Goal: Task Accomplishment & Management: Complete application form

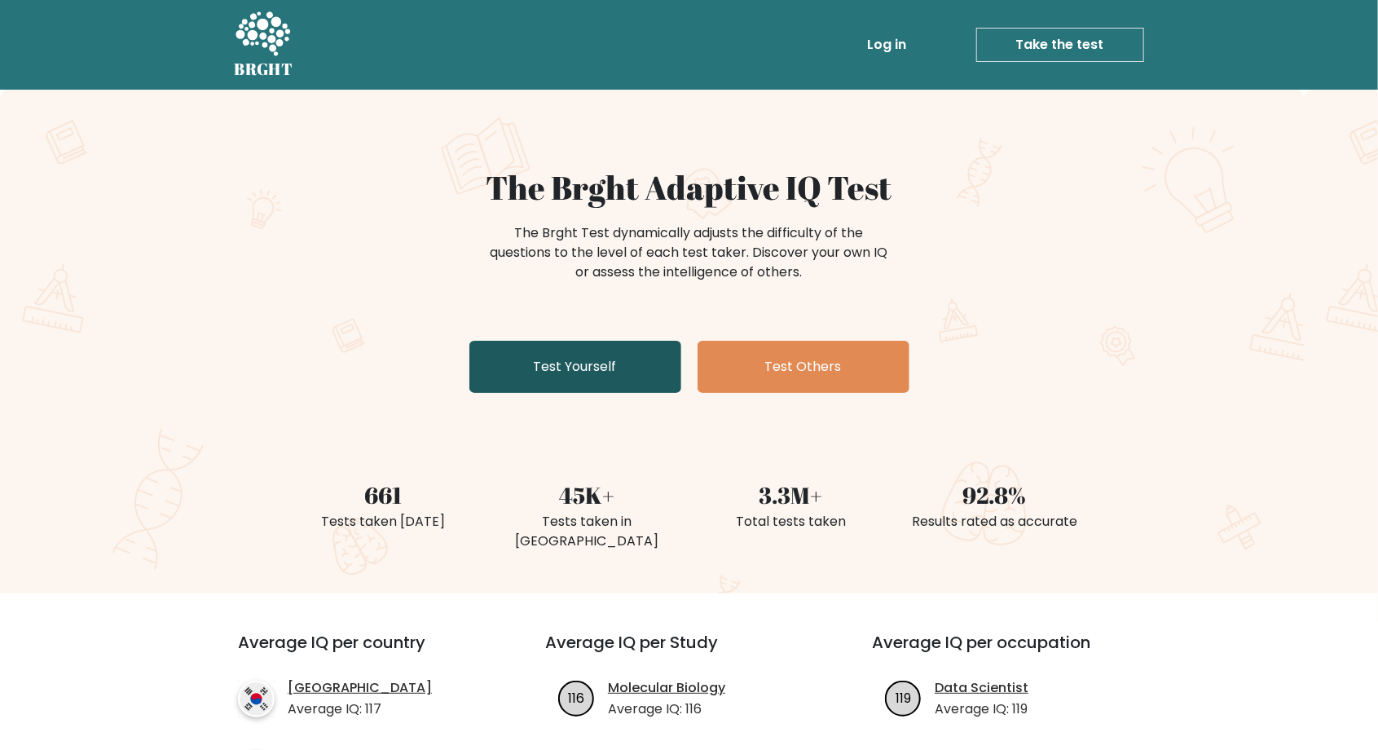
click at [641, 359] on link "Test Yourself" at bounding box center [575, 367] width 212 height 52
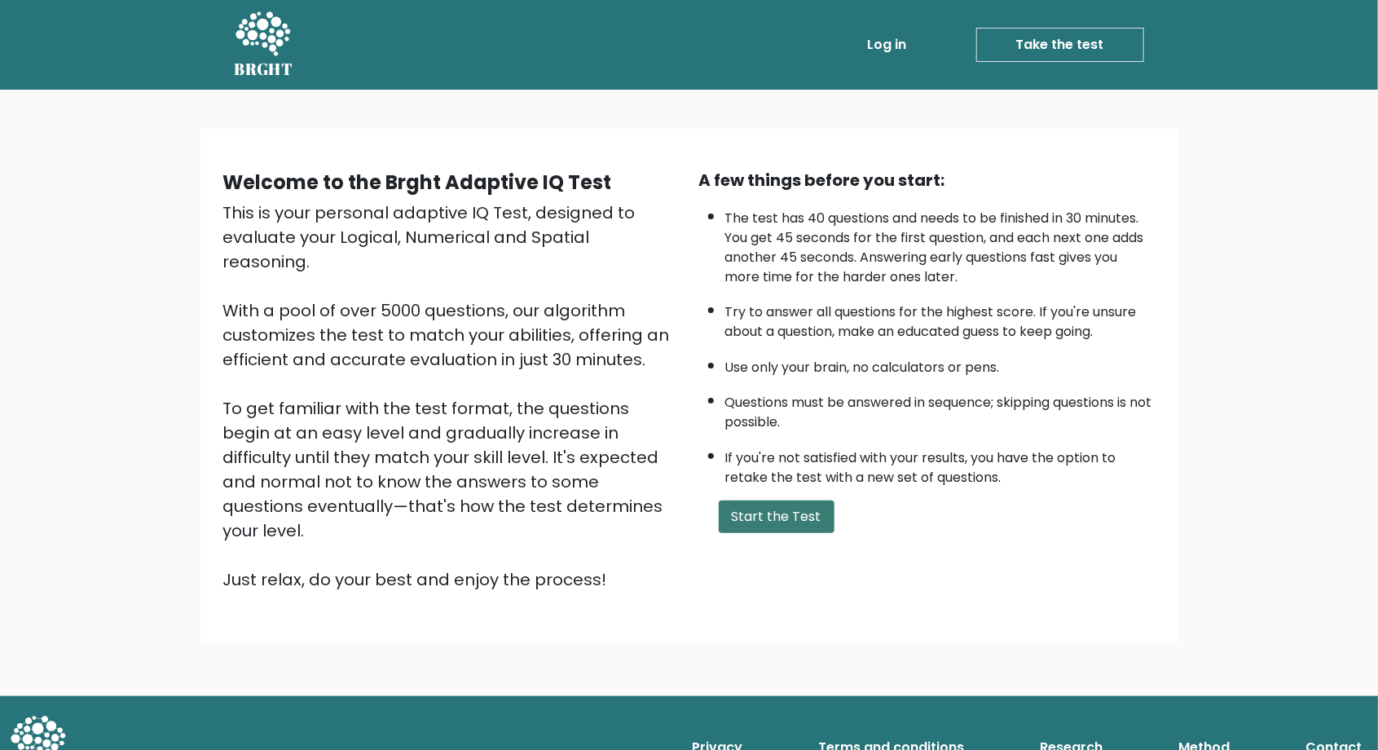
click at [769, 516] on button "Start the Test" at bounding box center [777, 516] width 116 height 33
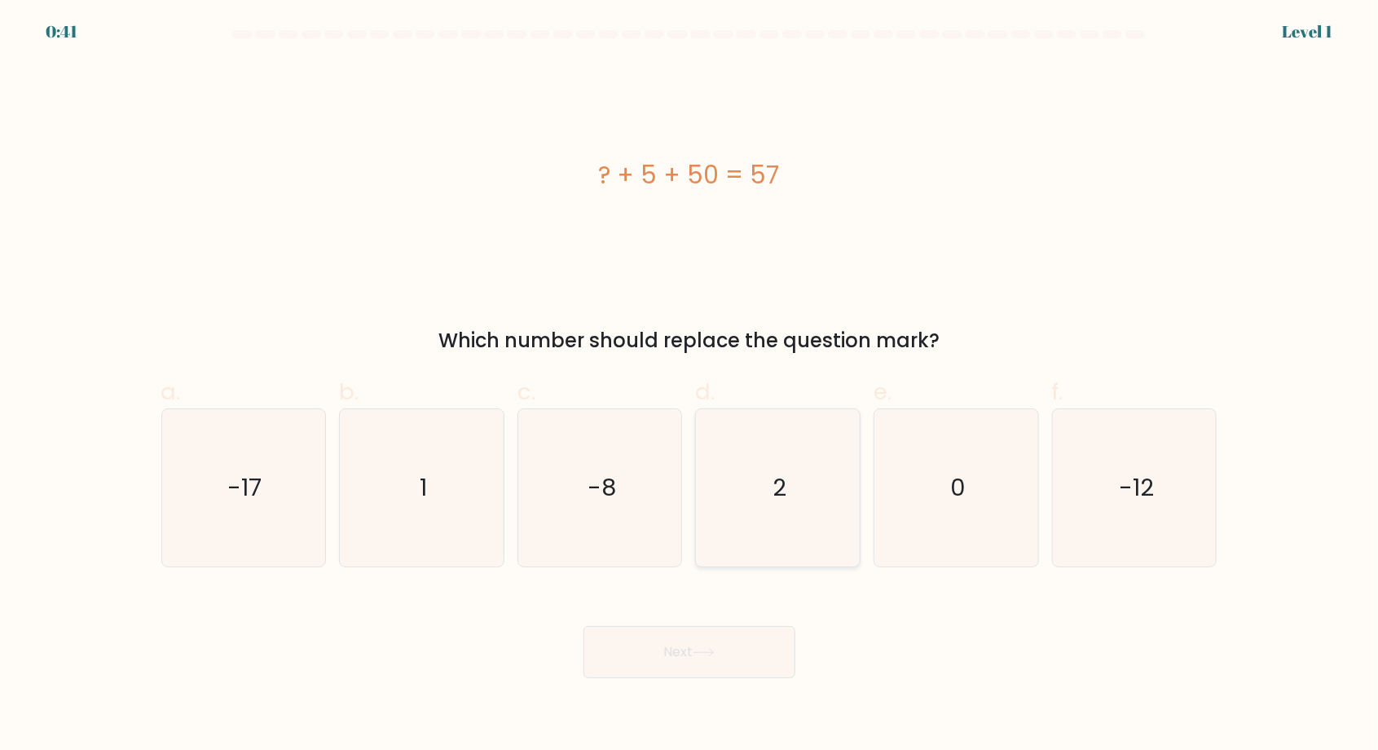
click at [767, 506] on icon "2" at bounding box center [777, 487] width 157 height 157
click at [690, 385] on input "d. 2" at bounding box center [689, 380] width 1 height 11
radio input "true"
click at [768, 678] on button "Next" at bounding box center [689, 652] width 212 height 52
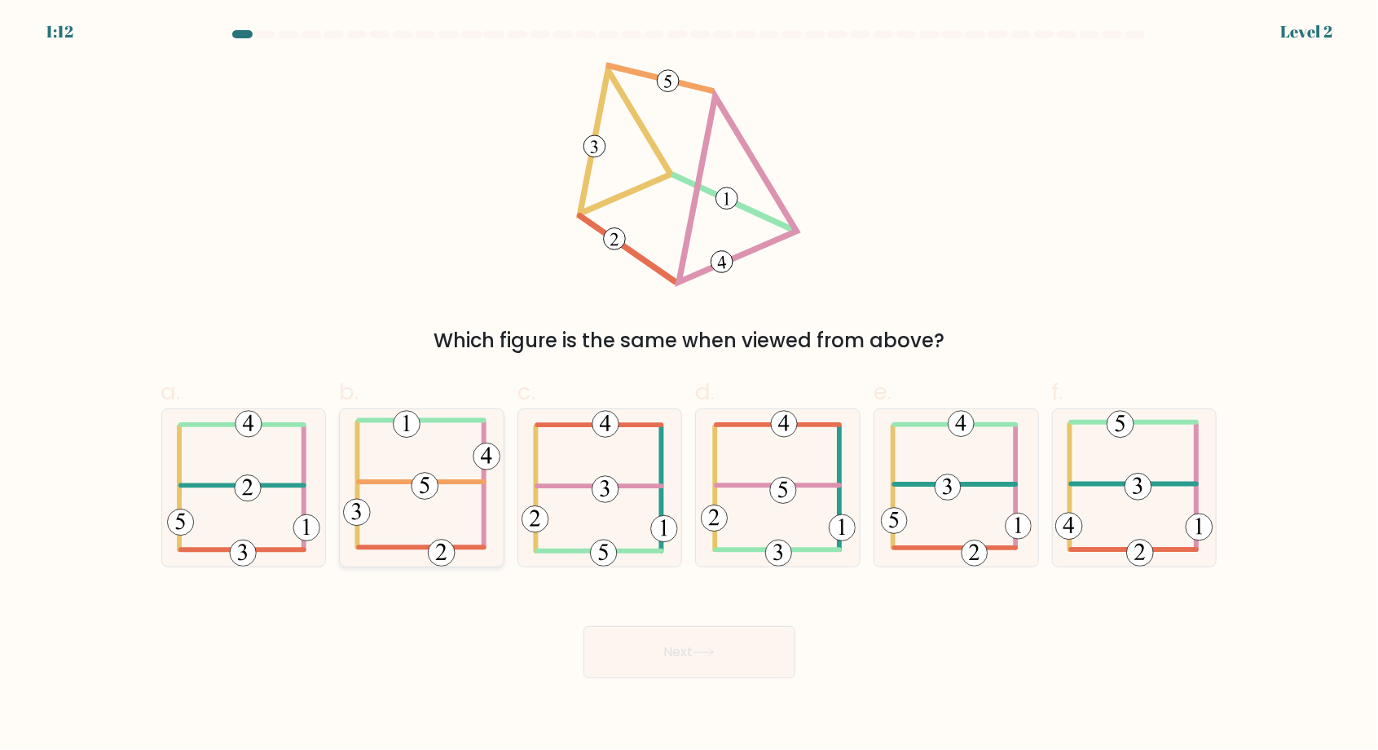
click at [419, 500] on 714 at bounding box center [425, 486] width 27 height 27
click at [689, 385] on input "b." at bounding box center [689, 380] width 1 height 11
radio input "true"
click at [743, 675] on button "Next" at bounding box center [689, 652] width 212 height 52
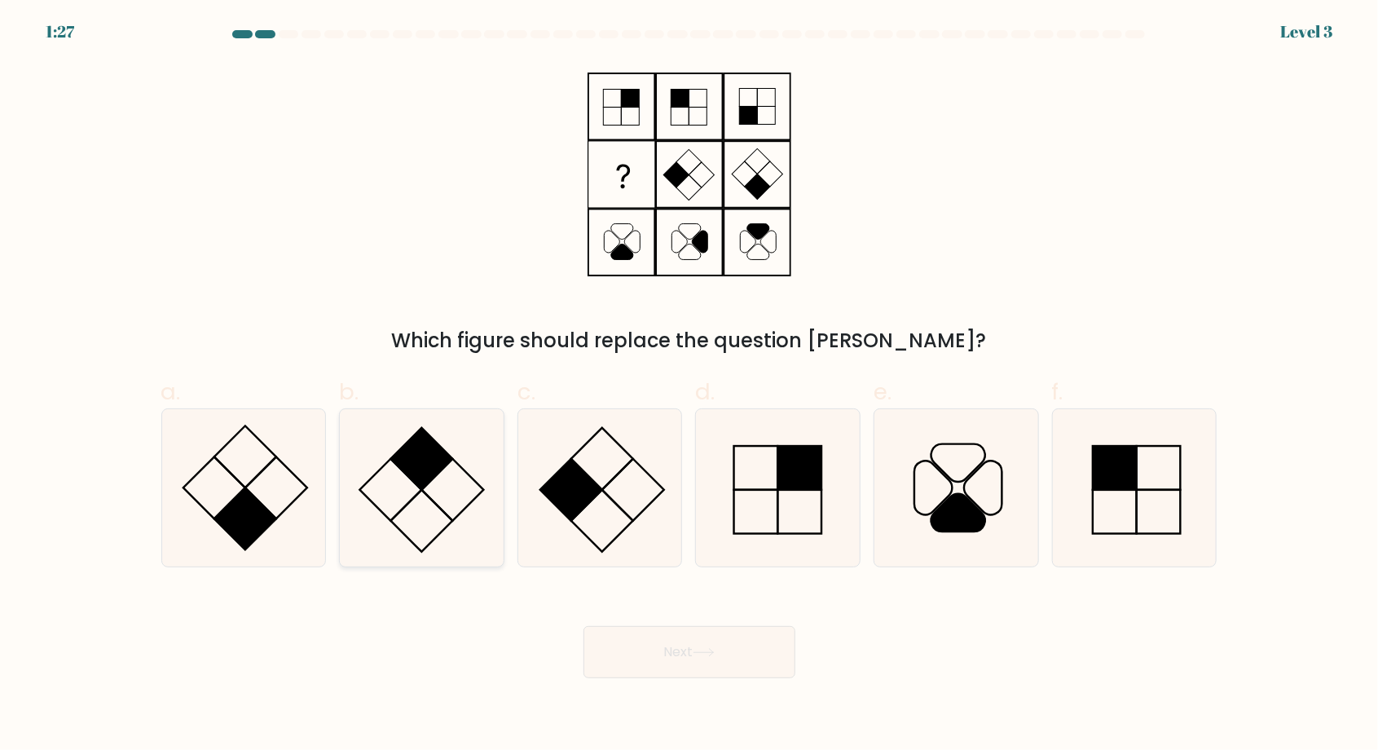
click at [435, 535] on icon at bounding box center [421, 487] width 157 height 157
click at [689, 385] on input "b." at bounding box center [689, 380] width 1 height 11
radio input "true"
click at [738, 667] on button "Next" at bounding box center [689, 652] width 212 height 52
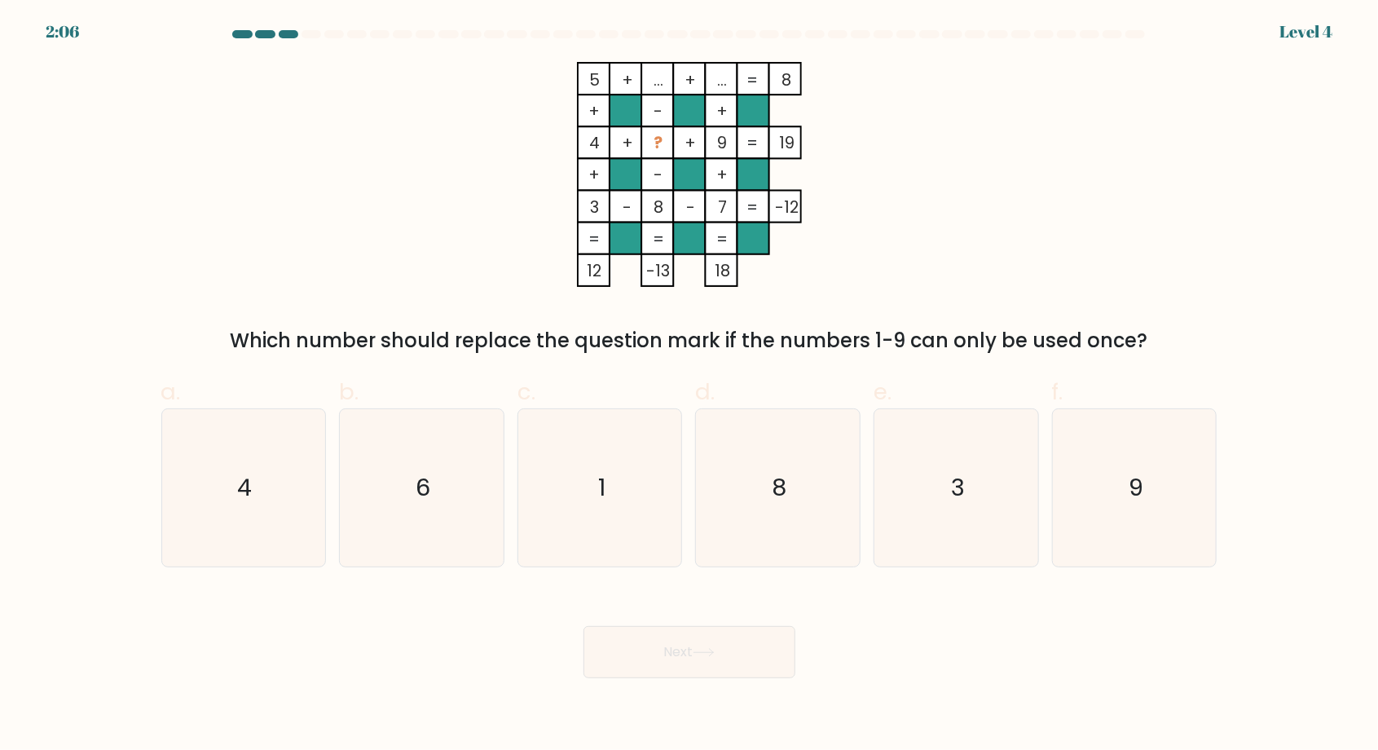
click at [1372, 555] on form at bounding box center [689, 354] width 1378 height 648
click at [430, 504] on text "6" at bounding box center [423, 488] width 15 height 33
click at [689, 385] on input "b. 6" at bounding box center [689, 380] width 1 height 11
radio input "true"
click at [770, 659] on button "Next" at bounding box center [689, 652] width 212 height 52
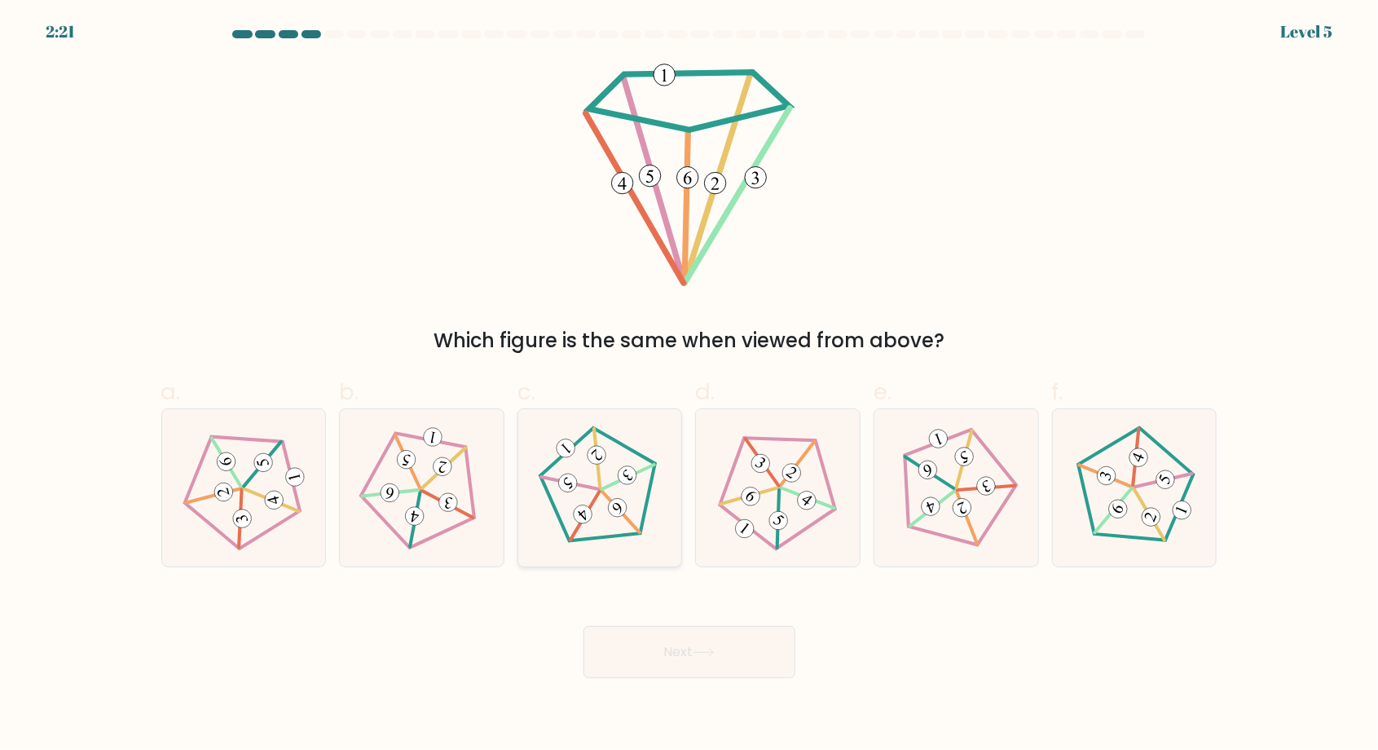
click at [606, 528] on icon at bounding box center [600, 488] width 126 height 126
click at [689, 385] on input "c." at bounding box center [689, 380] width 1 height 11
radio input "true"
click at [760, 671] on button "Next" at bounding box center [689, 652] width 212 height 52
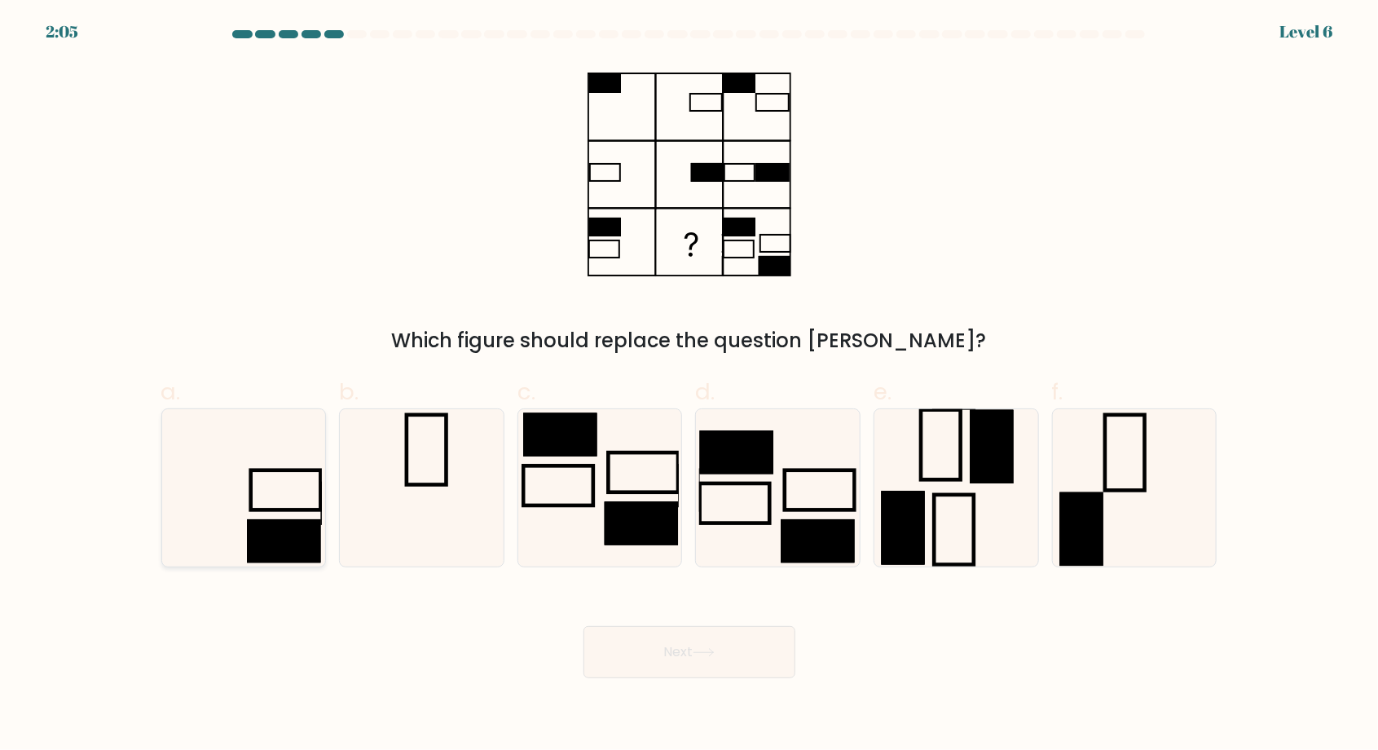
click at [279, 523] on icon at bounding box center [243, 487] width 157 height 157
click at [689, 385] on input "a." at bounding box center [689, 380] width 1 height 11
radio input "true"
click at [755, 665] on button "Next" at bounding box center [689, 652] width 212 height 52
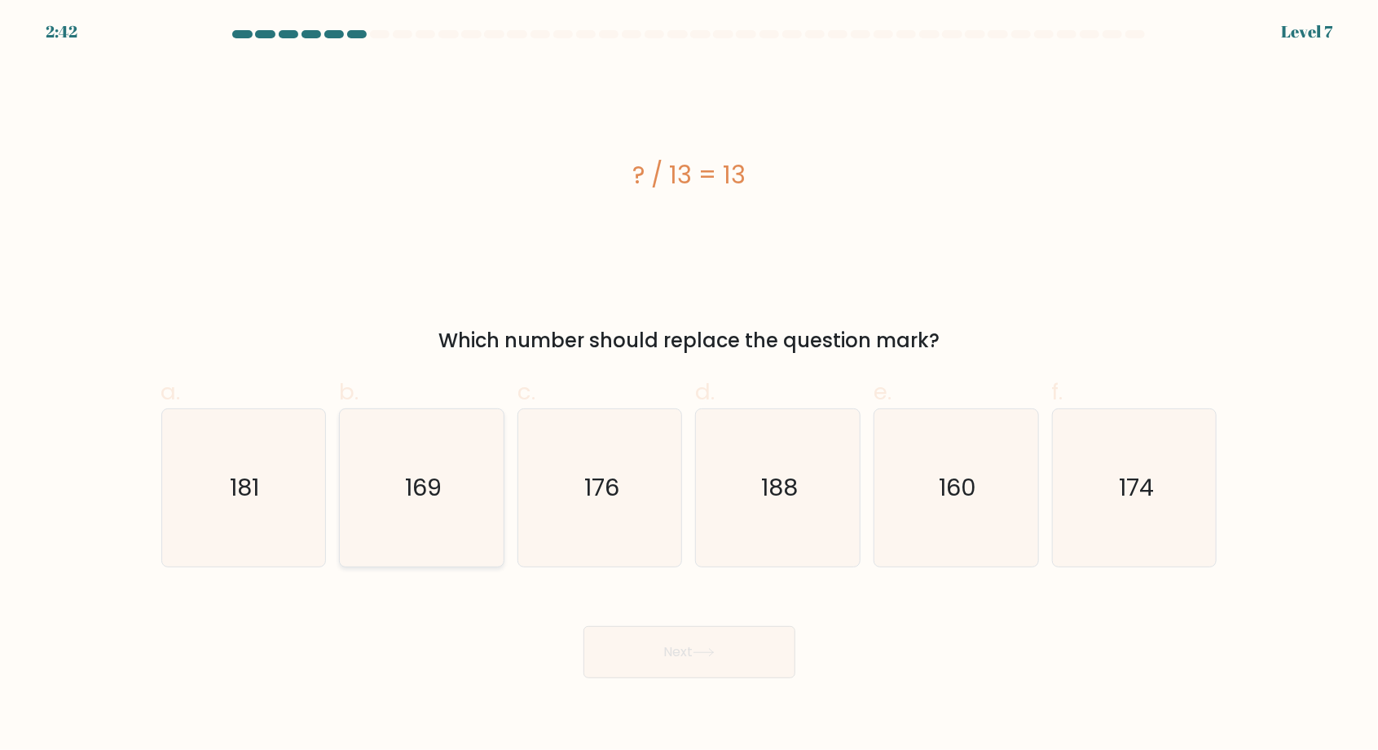
click at [396, 509] on icon "169" at bounding box center [421, 487] width 157 height 157
click at [689, 385] on input "b. 169" at bounding box center [689, 380] width 1 height 11
radio input "true"
click at [660, 670] on button "Next" at bounding box center [689, 652] width 212 height 52
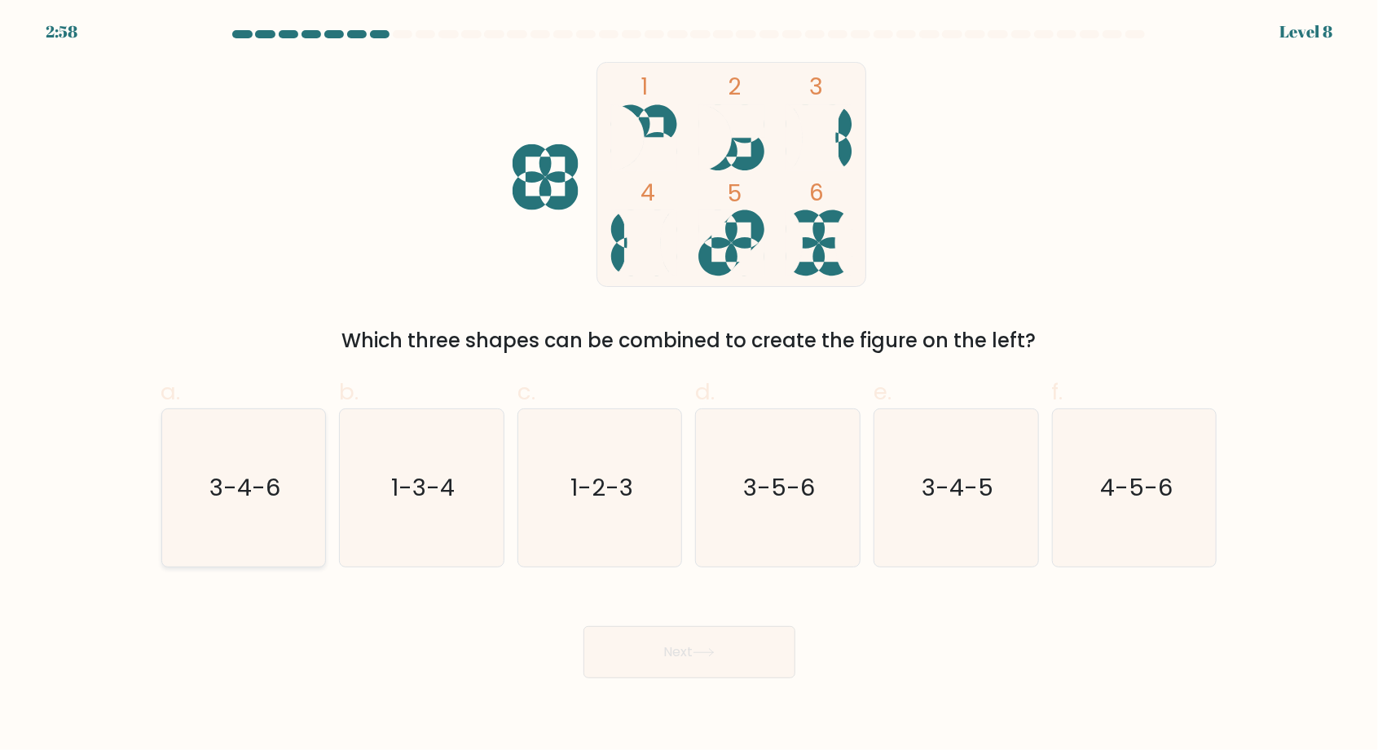
click at [218, 485] on icon "3-4-6" at bounding box center [243, 487] width 157 height 157
click at [689, 385] on input "a. 3-4-6" at bounding box center [689, 380] width 1 height 11
radio input "true"
click at [650, 676] on button "Next" at bounding box center [689, 652] width 212 height 52
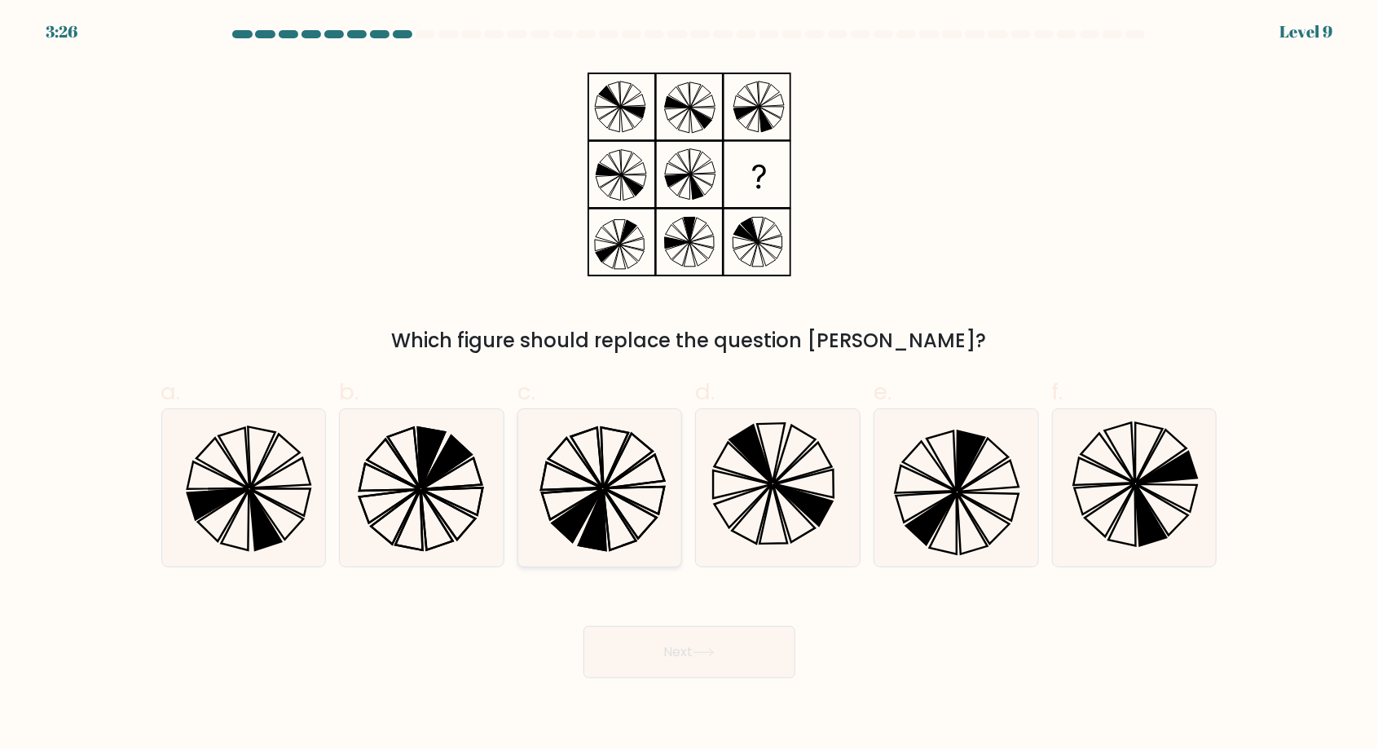
click at [616, 500] on icon at bounding box center [600, 487] width 157 height 157
click at [689, 385] on input "c." at bounding box center [689, 380] width 1 height 11
radio input "true"
click at [776, 667] on button "Next" at bounding box center [689, 652] width 212 height 52
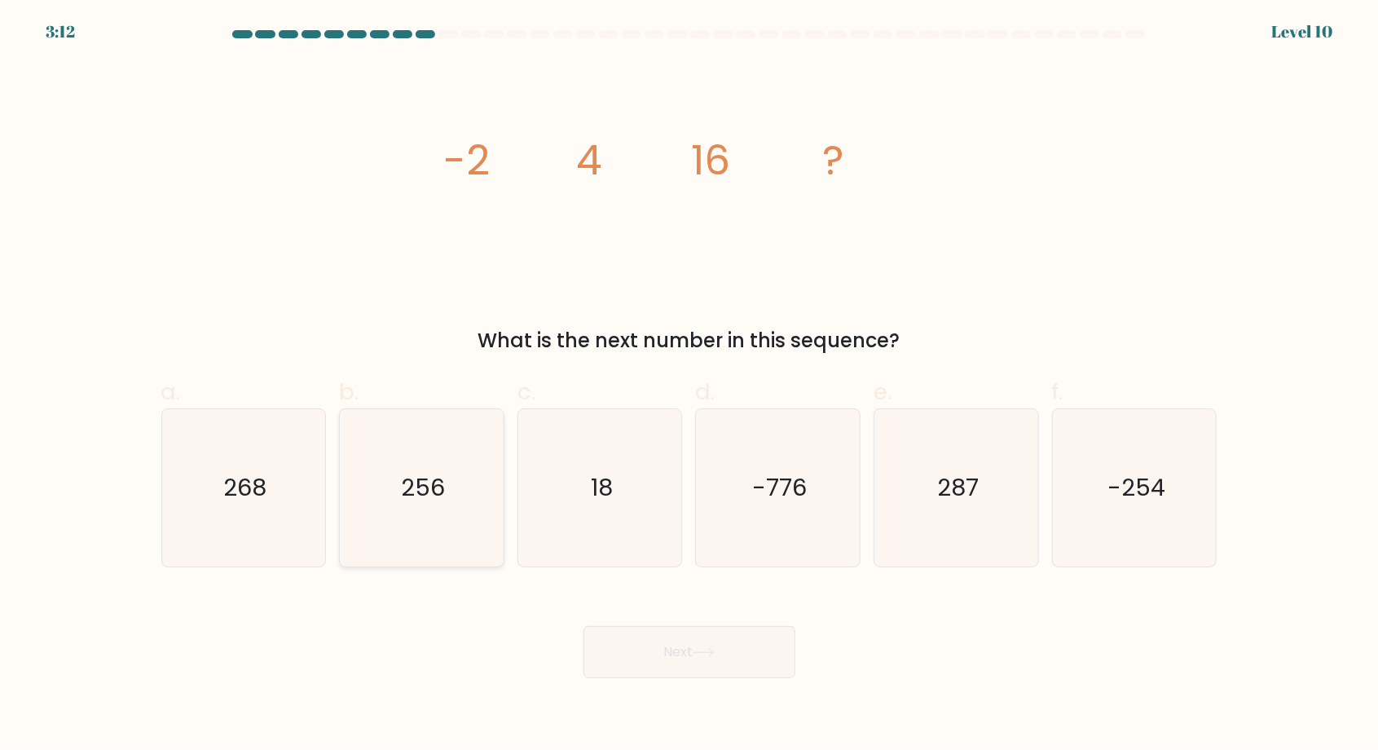
click at [431, 504] on text "256" at bounding box center [423, 488] width 44 height 33
click at [689, 385] on input "b. 256" at bounding box center [689, 380] width 1 height 11
radio input "true"
click at [657, 667] on button "Next" at bounding box center [689, 652] width 212 height 52
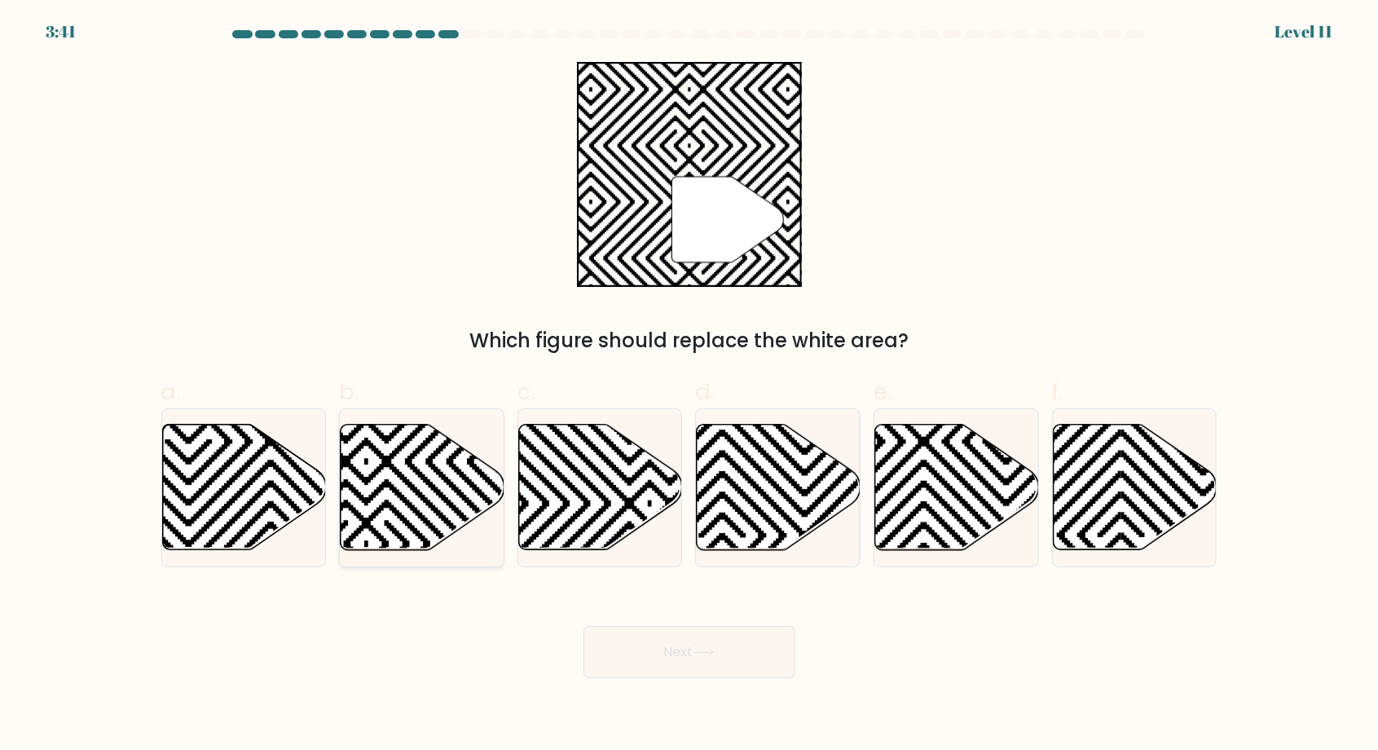
click at [399, 515] on icon at bounding box center [423, 488] width 164 height 126
click at [689, 385] on input "b." at bounding box center [689, 380] width 1 height 11
radio input "true"
click at [623, 672] on button "Next" at bounding box center [689, 652] width 212 height 52
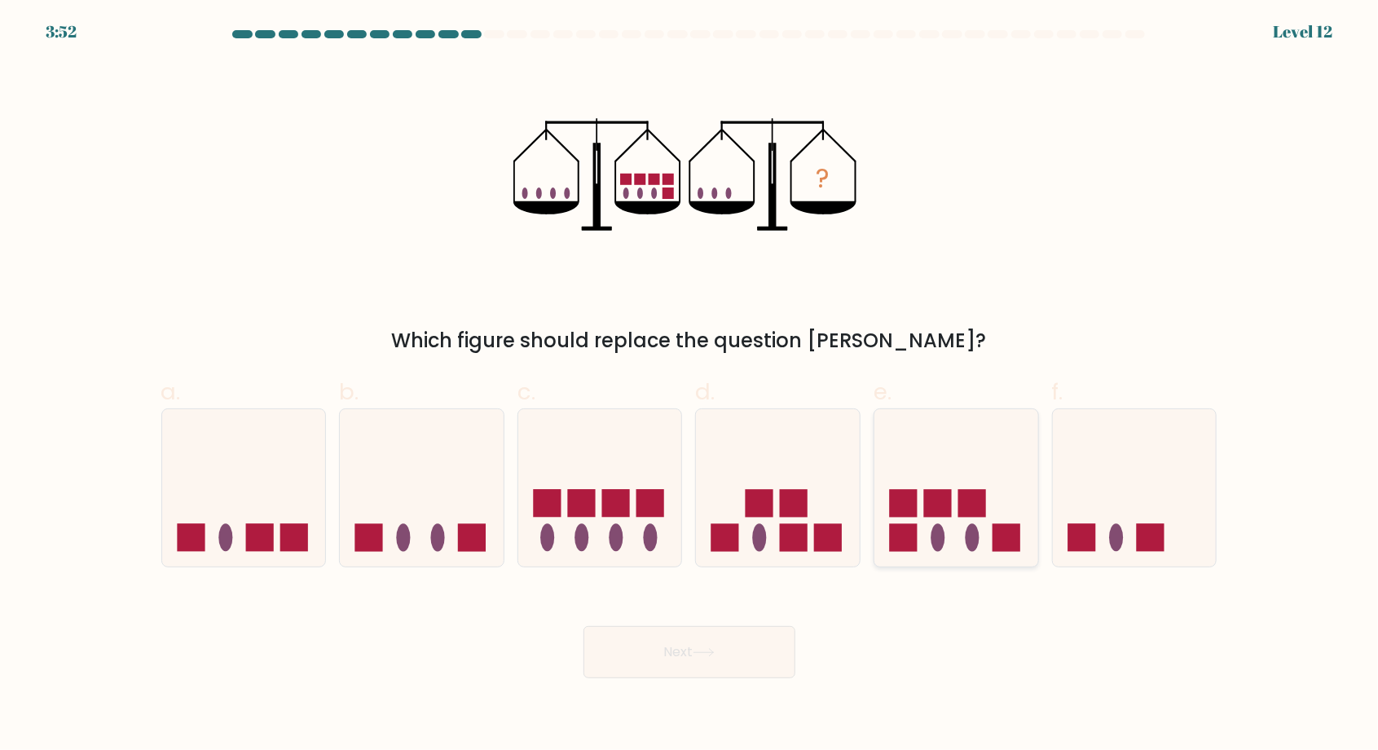
click at [951, 460] on icon at bounding box center [956, 488] width 164 height 135
click at [690, 385] on input "e." at bounding box center [689, 380] width 1 height 11
radio input "true"
click at [755, 667] on button "Next" at bounding box center [689, 652] width 212 height 52
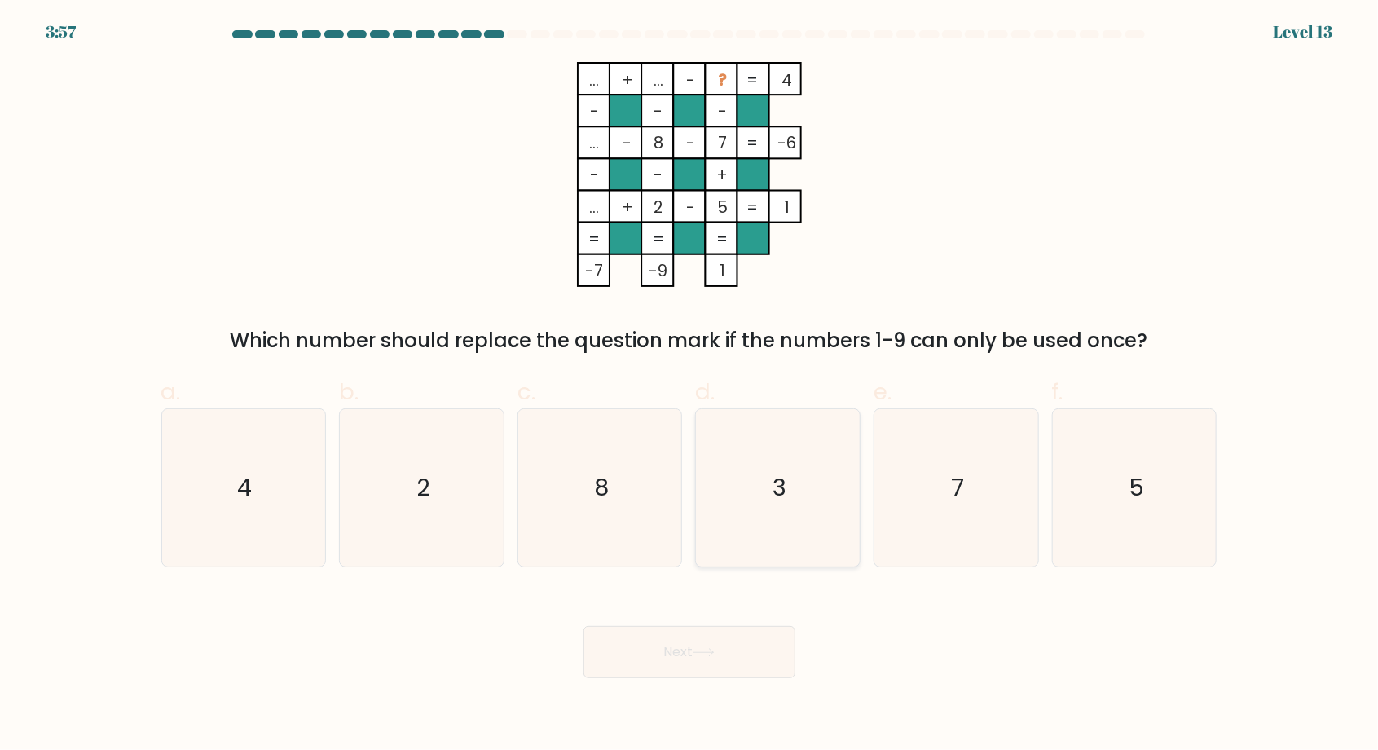
click at [830, 536] on icon "3" at bounding box center [777, 487] width 157 height 157
click at [690, 385] on input "d. 3" at bounding box center [689, 380] width 1 height 11
radio input "true"
click at [751, 658] on button "Next" at bounding box center [689, 652] width 212 height 52
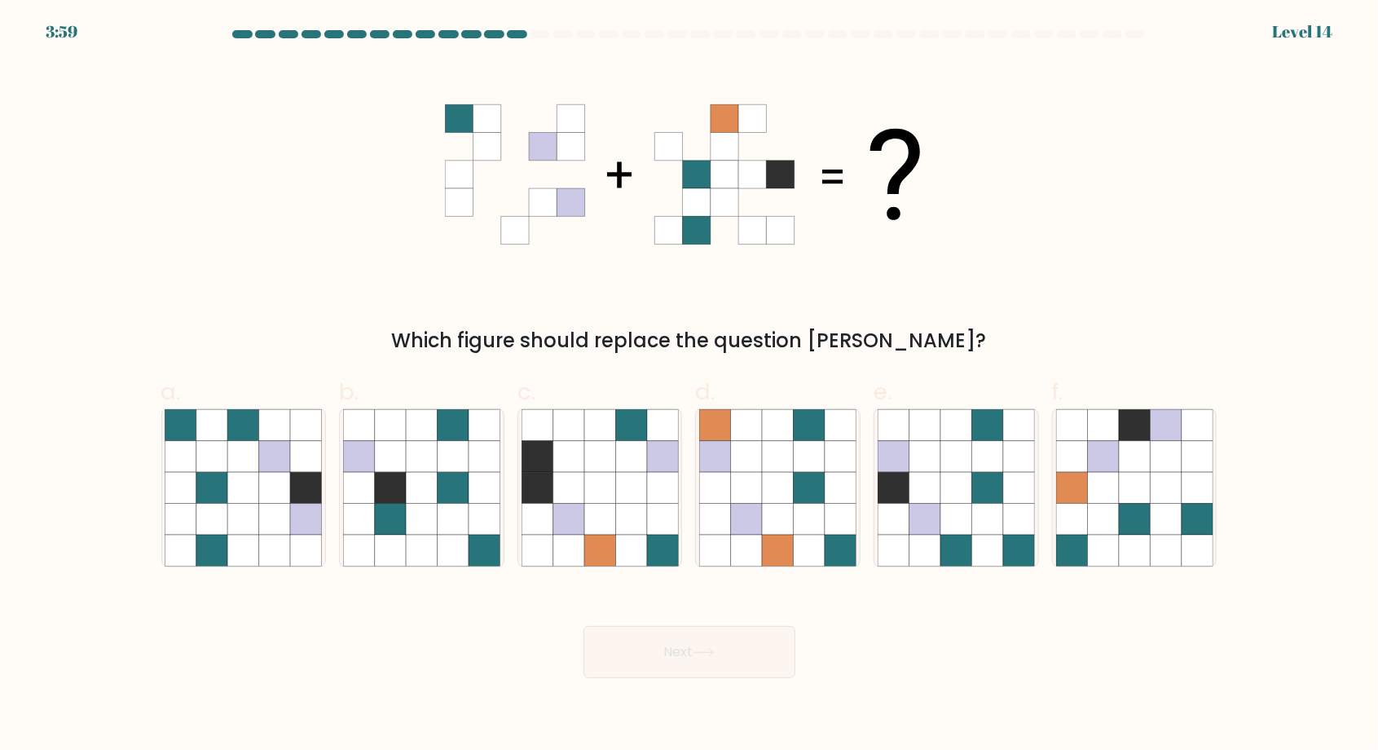
scroll to position [1, 0]
click at [1160, 465] on icon at bounding box center [1165, 456] width 31 height 31
click at [690, 385] on input "f." at bounding box center [689, 380] width 1 height 11
radio input "true"
click at [721, 668] on button "Next" at bounding box center [689, 652] width 212 height 52
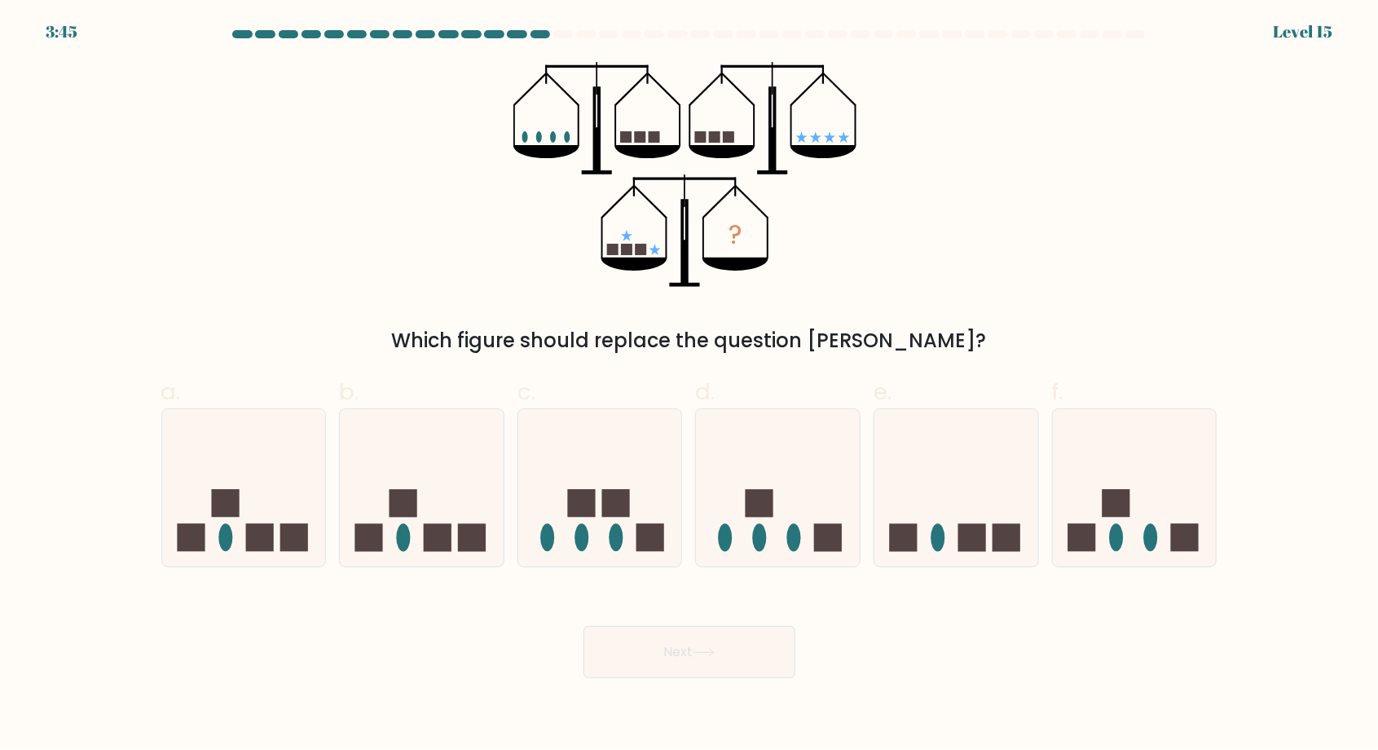
click at [1372, 153] on form at bounding box center [689, 354] width 1378 height 648
click at [1176, 476] on icon at bounding box center [1135, 488] width 164 height 135
click at [690, 385] on input "f." at bounding box center [689, 380] width 1 height 11
radio input "true"
click at [769, 658] on button "Next" at bounding box center [689, 652] width 212 height 52
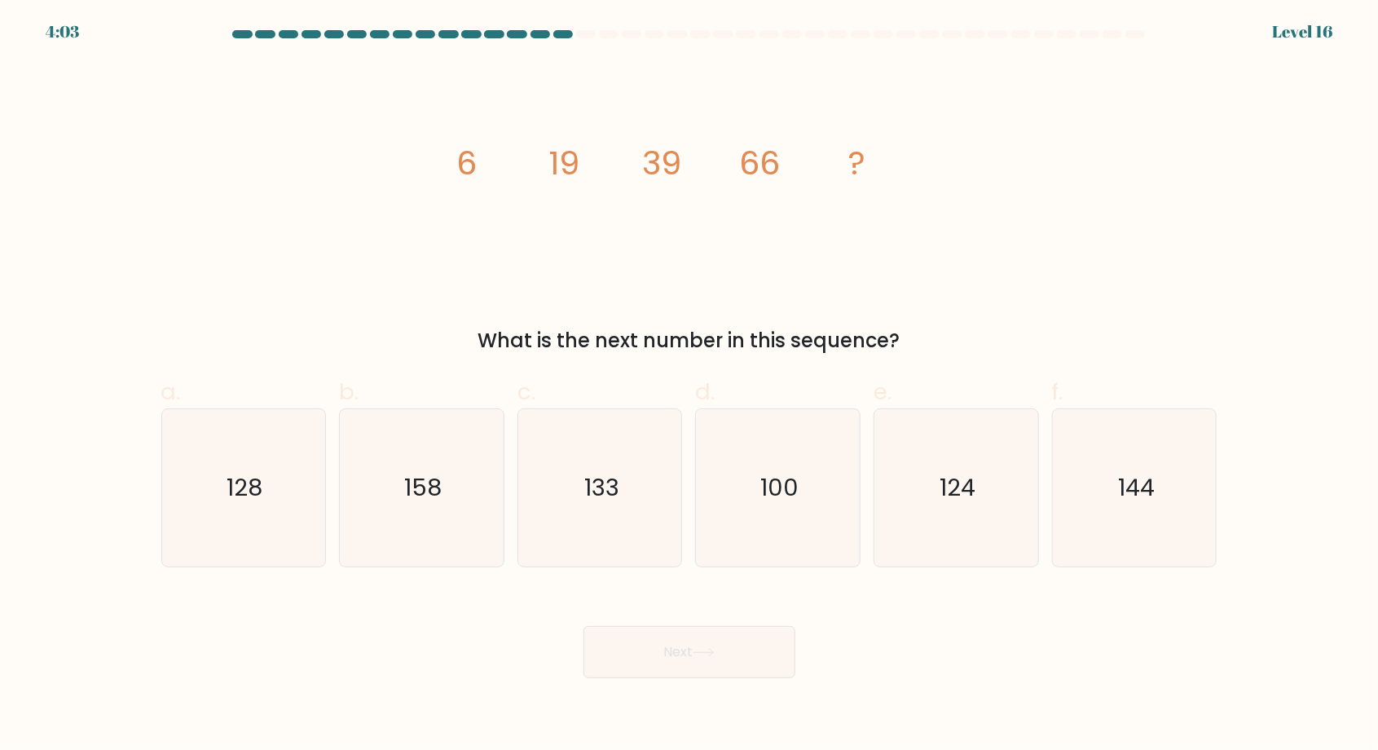
scroll to position [0, 0]
click at [790, 504] on text "100" at bounding box center [779, 488] width 38 height 33
click at [690, 385] on input "d. 100" at bounding box center [689, 380] width 1 height 11
radio input "true"
click at [718, 659] on button "Next" at bounding box center [689, 652] width 212 height 52
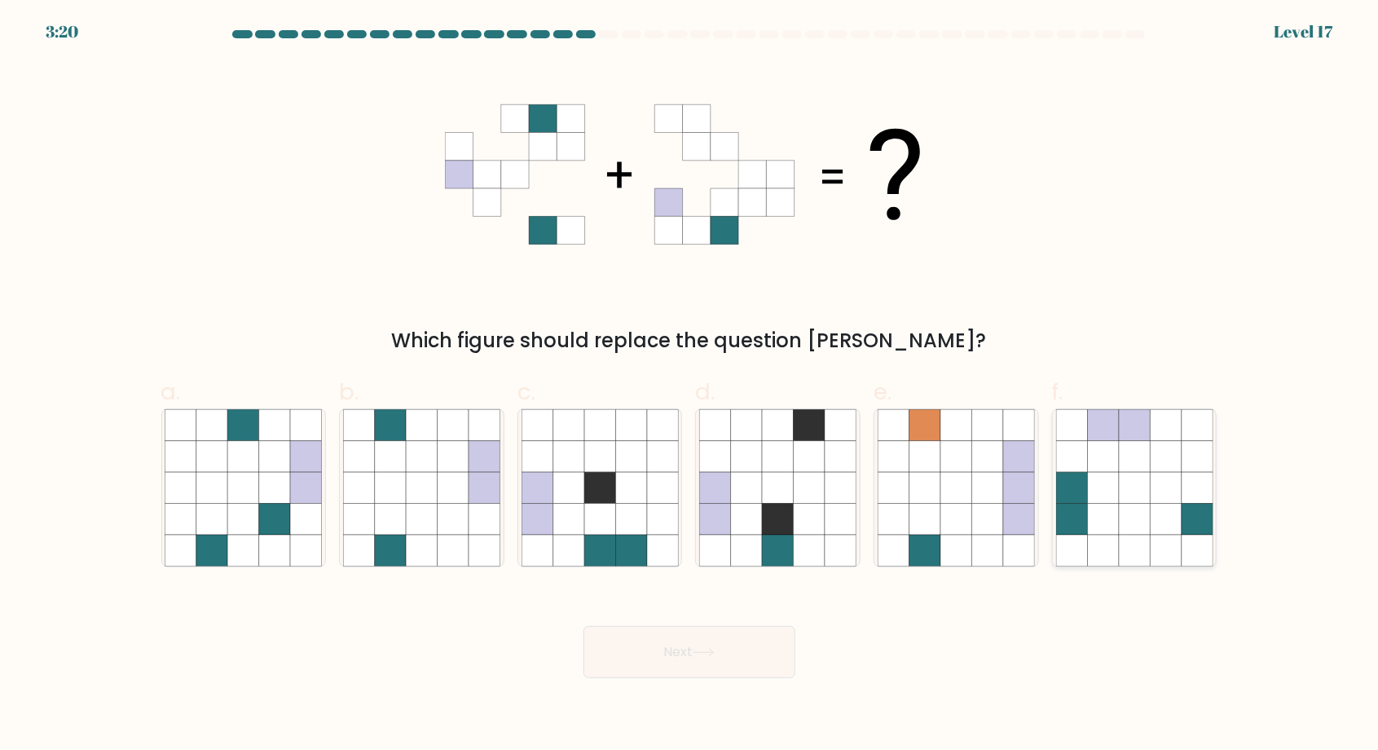
click at [1158, 526] on icon at bounding box center [1165, 519] width 31 height 31
click at [690, 385] on input "f." at bounding box center [689, 380] width 1 height 11
radio input "true"
click at [680, 673] on button "Next" at bounding box center [689, 652] width 212 height 52
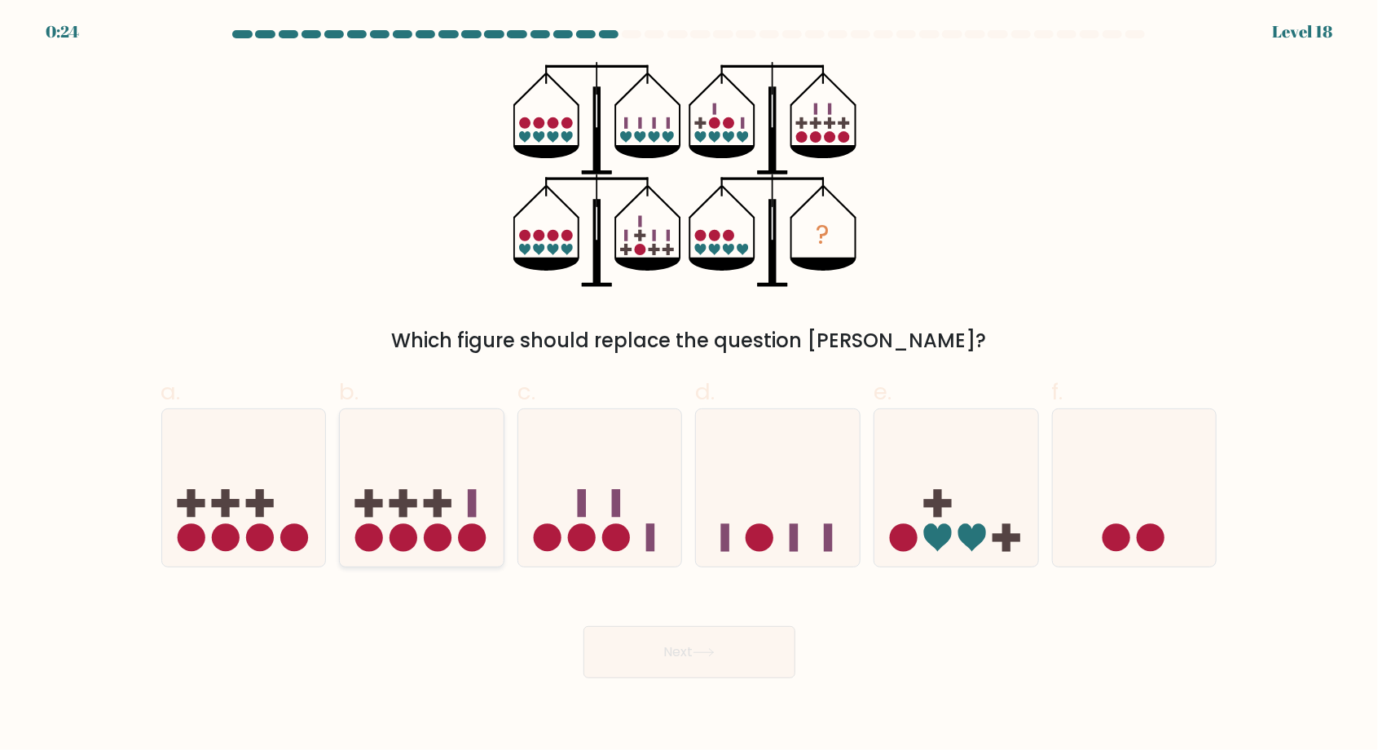
click at [427, 507] on rect at bounding box center [438, 503] width 28 height 8
click at [689, 385] on input "b." at bounding box center [689, 380] width 1 height 11
radio input "true"
click at [636, 649] on button "Next" at bounding box center [689, 652] width 212 height 52
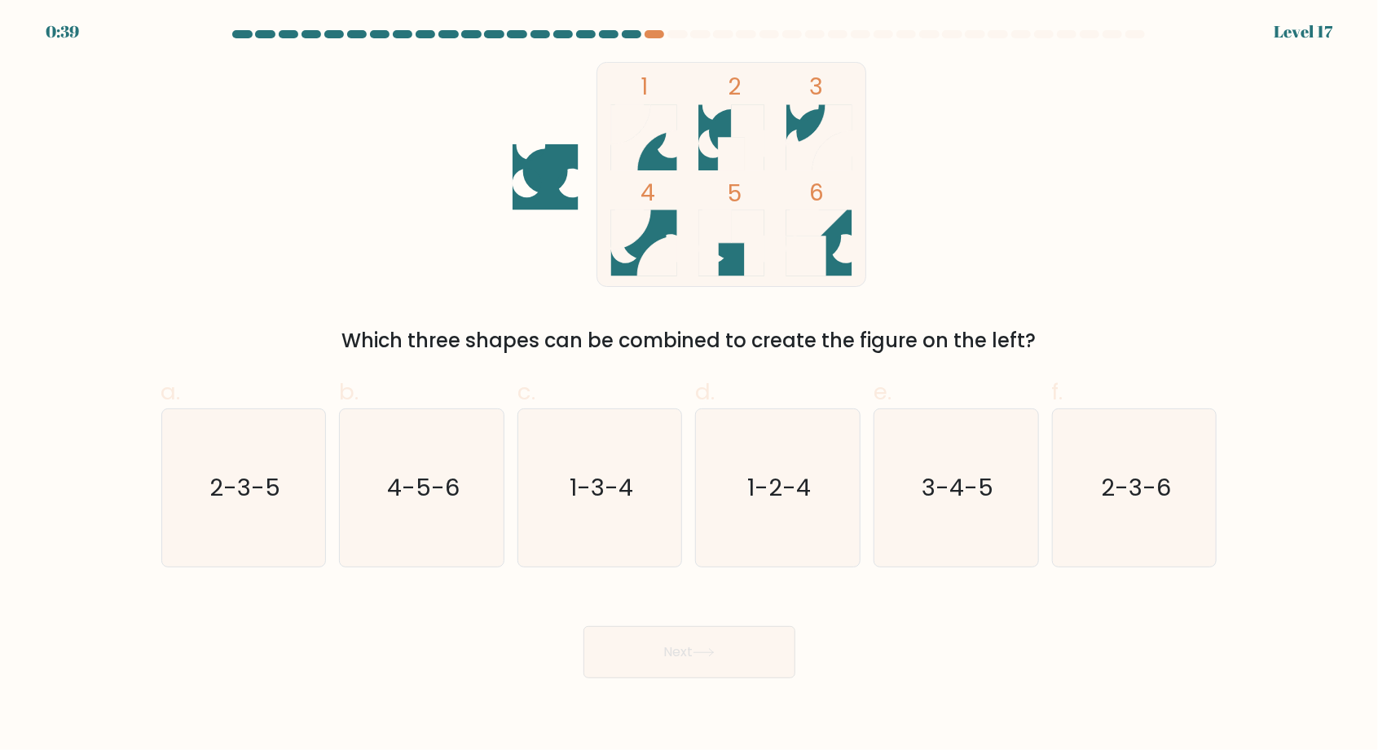
click at [115, 346] on form at bounding box center [689, 354] width 1378 height 648
click at [617, 523] on icon "1-3-4" at bounding box center [600, 487] width 157 height 157
click at [689, 385] on input "c. 1-3-4" at bounding box center [689, 380] width 1 height 11
radio input "true"
click at [673, 661] on button "Next" at bounding box center [689, 652] width 212 height 52
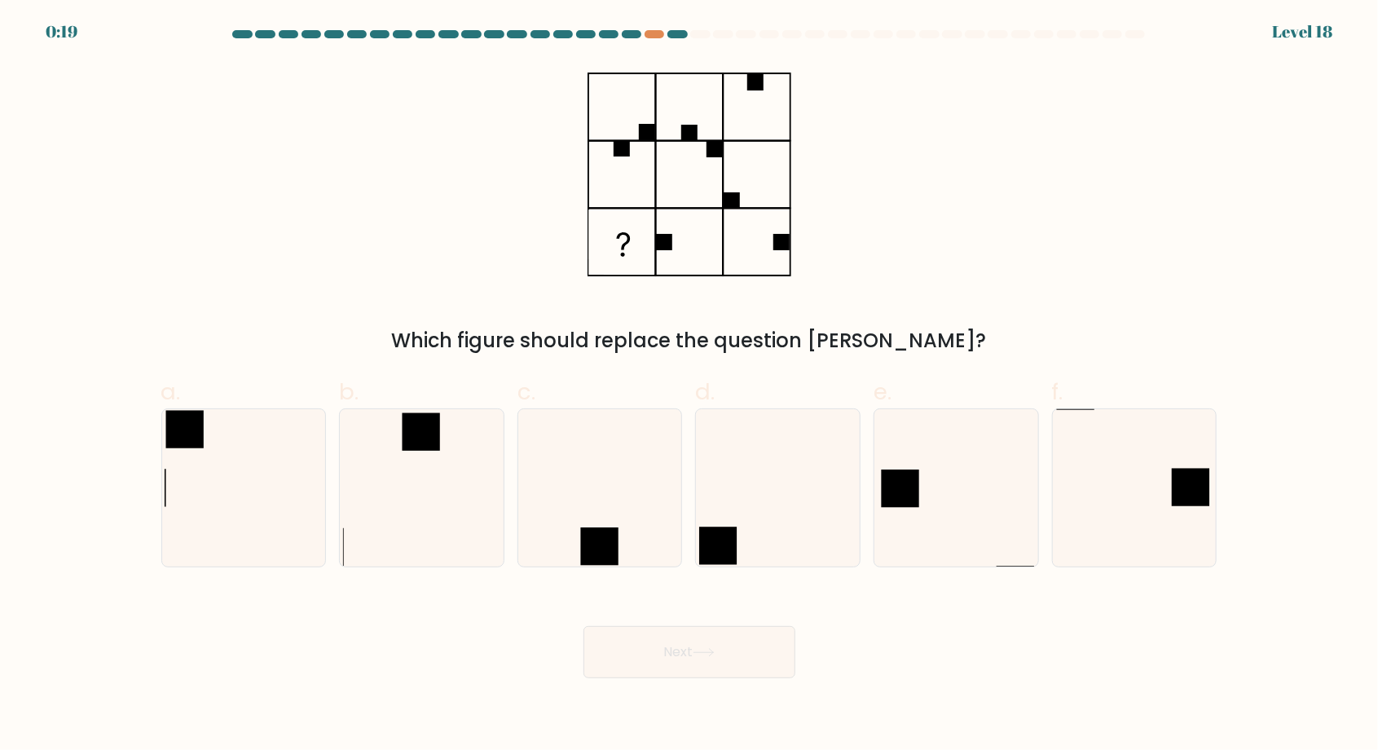
click at [1266, 333] on form at bounding box center [689, 354] width 1378 height 648
click at [946, 519] on icon at bounding box center [956, 487] width 157 height 157
click at [690, 385] on input "e." at bounding box center [689, 380] width 1 height 11
radio input "true"
click at [669, 667] on button "Next" at bounding box center [689, 652] width 212 height 52
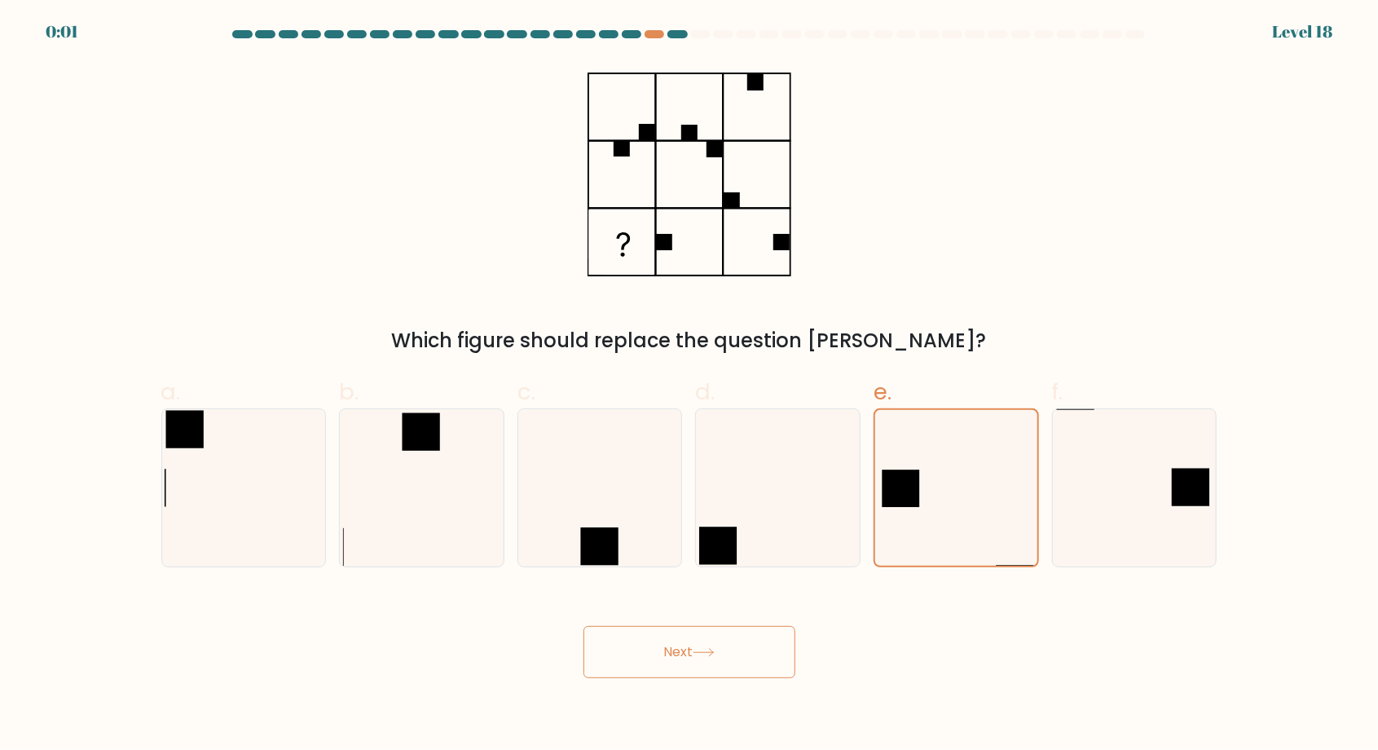
click at [703, 656] on icon at bounding box center [704, 652] width 20 height 7
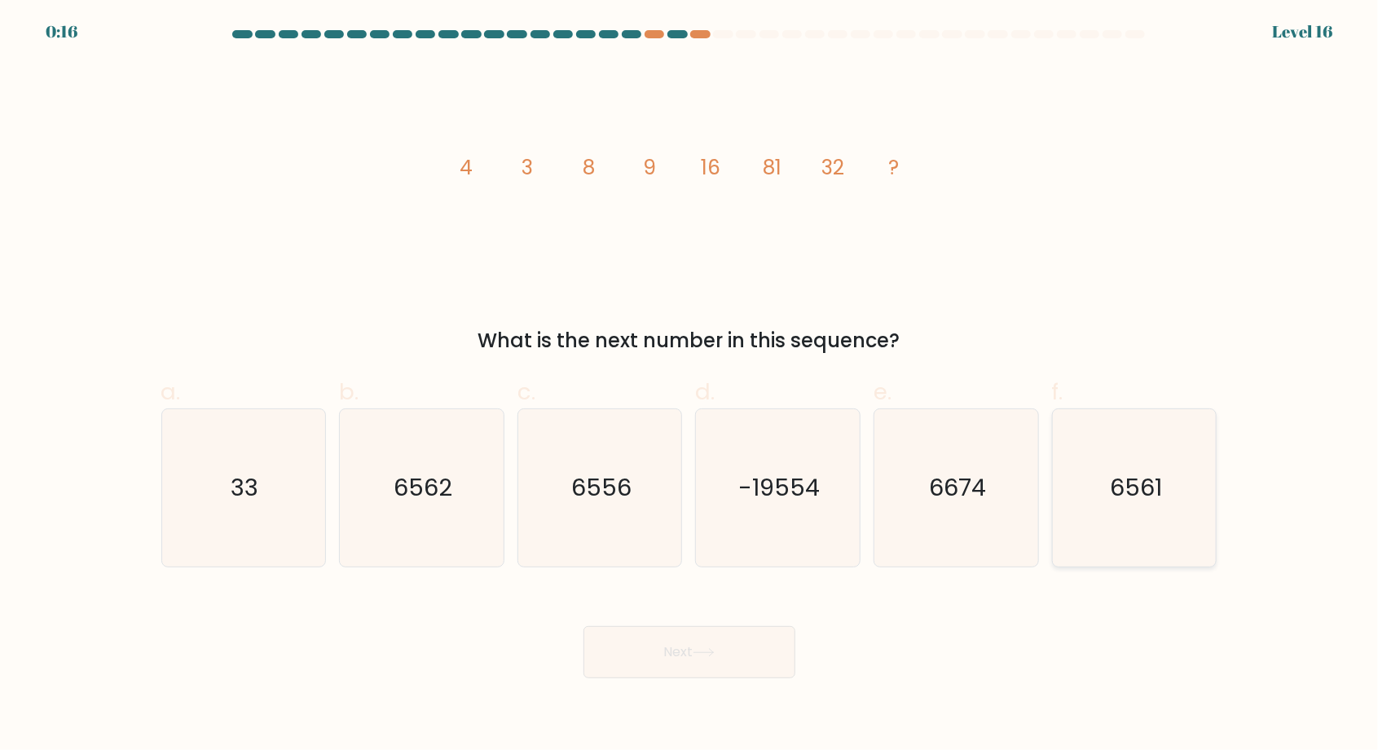
click at [1178, 507] on icon "6561" at bounding box center [1134, 487] width 157 height 157
click at [690, 385] on input "f. 6561" at bounding box center [689, 380] width 1 height 11
radio input "true"
click at [763, 663] on button "Next" at bounding box center [689, 652] width 212 height 52
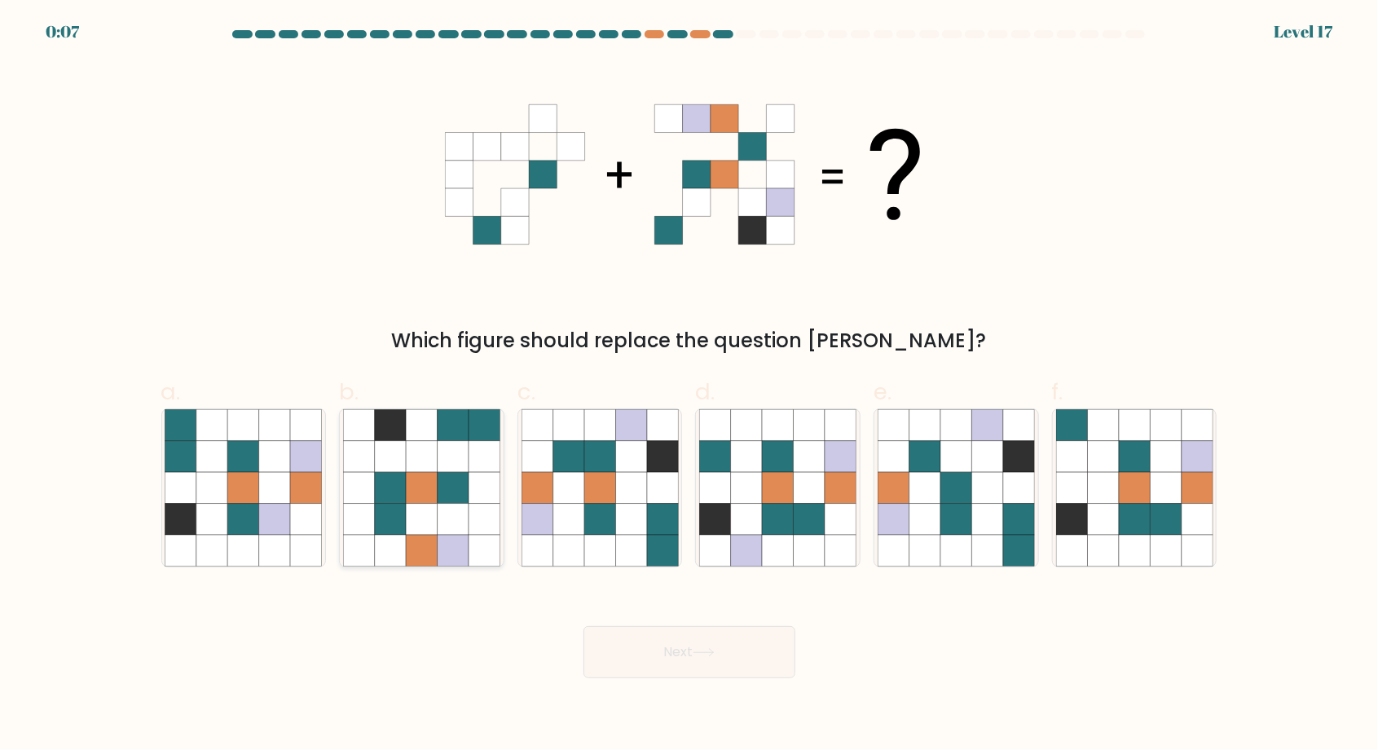
click at [425, 491] on icon at bounding box center [421, 488] width 31 height 31
click at [689, 385] on input "b." at bounding box center [689, 380] width 1 height 11
radio input "true"
click at [665, 667] on button "Next" at bounding box center [689, 652] width 212 height 52
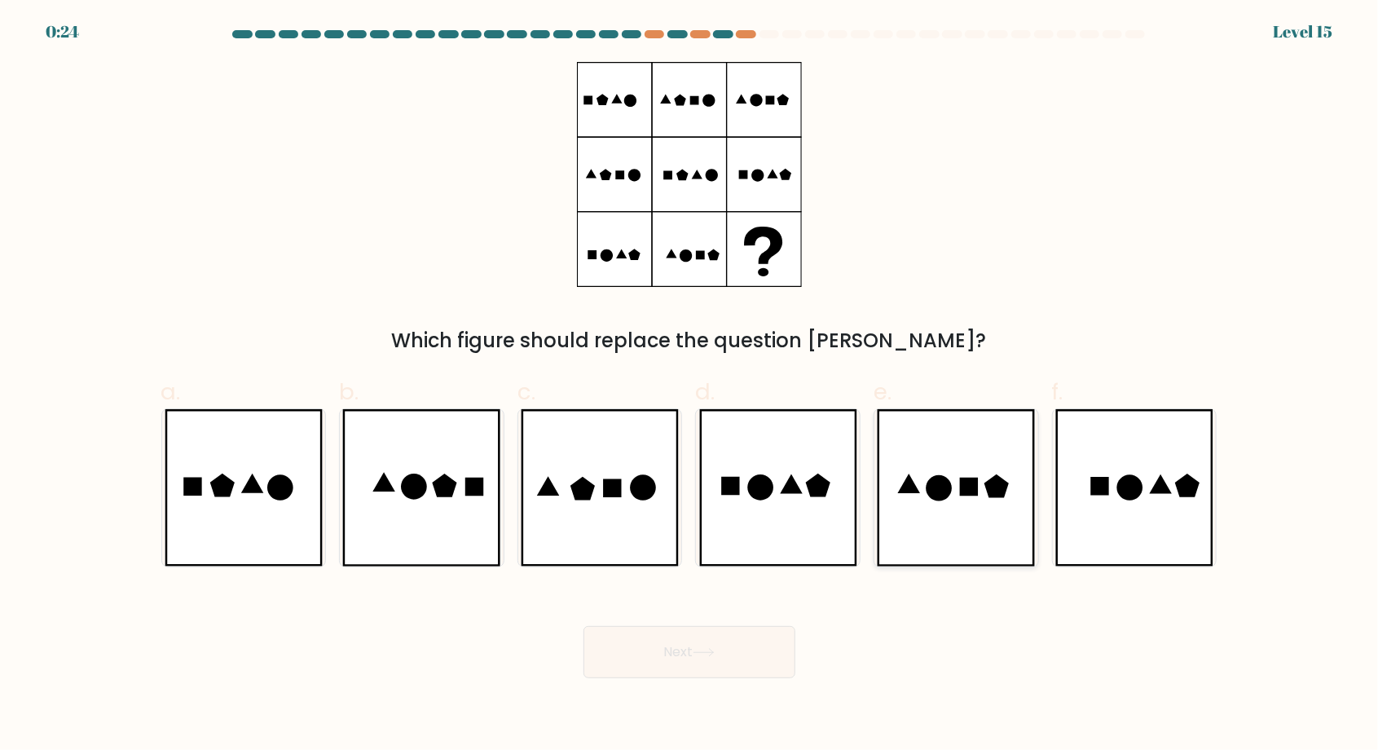
click at [978, 516] on icon at bounding box center [956, 487] width 158 height 157
click at [690, 385] on input "e." at bounding box center [689, 380] width 1 height 11
radio input "true"
click at [750, 656] on button "Next" at bounding box center [689, 652] width 212 height 52
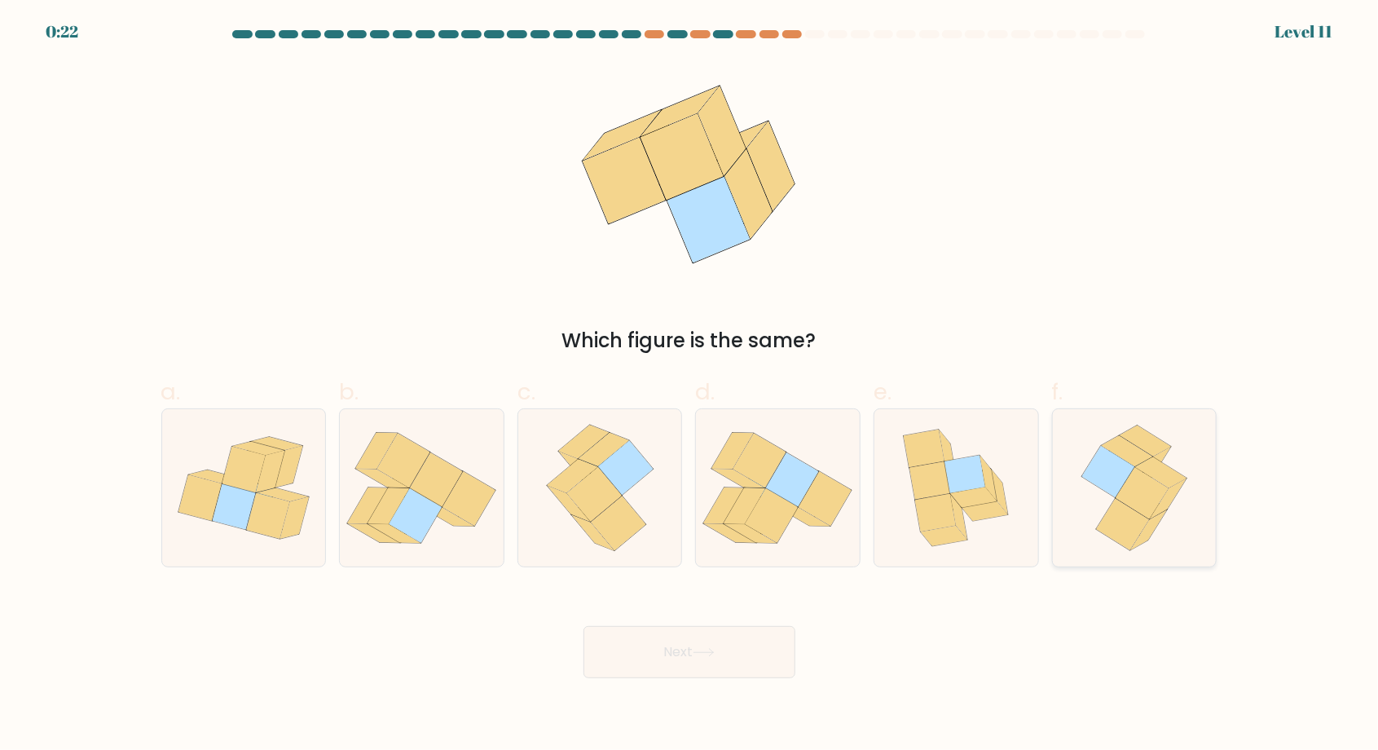
click at [1142, 508] on icon at bounding box center [1142, 493] width 53 height 51
click at [690, 385] on input "f." at bounding box center [689, 380] width 1 height 11
radio input "true"
click at [747, 668] on button "Next" at bounding box center [689, 652] width 212 height 52
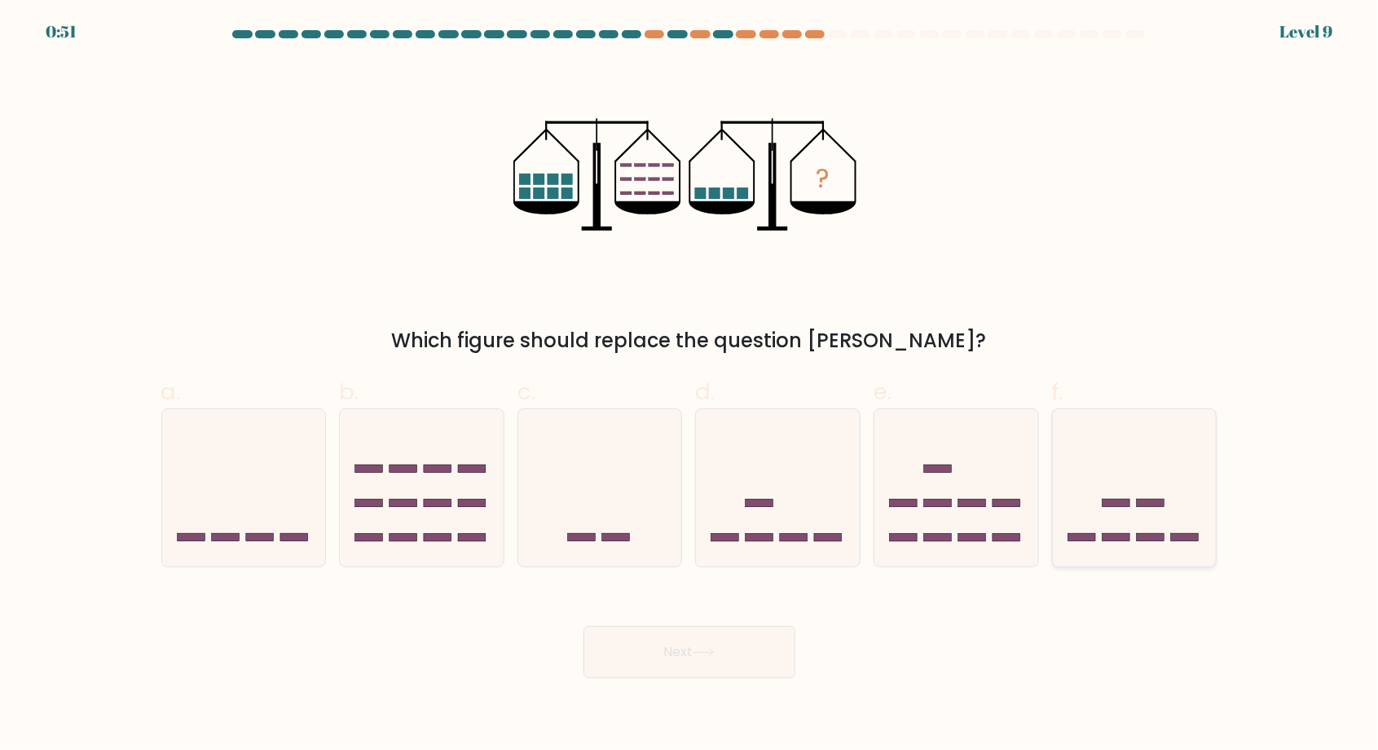
click at [1147, 500] on icon at bounding box center [1135, 488] width 164 height 135
click at [690, 385] on input "f." at bounding box center [689, 380] width 1 height 11
radio input "true"
click at [764, 664] on button "Next" at bounding box center [689, 652] width 212 height 52
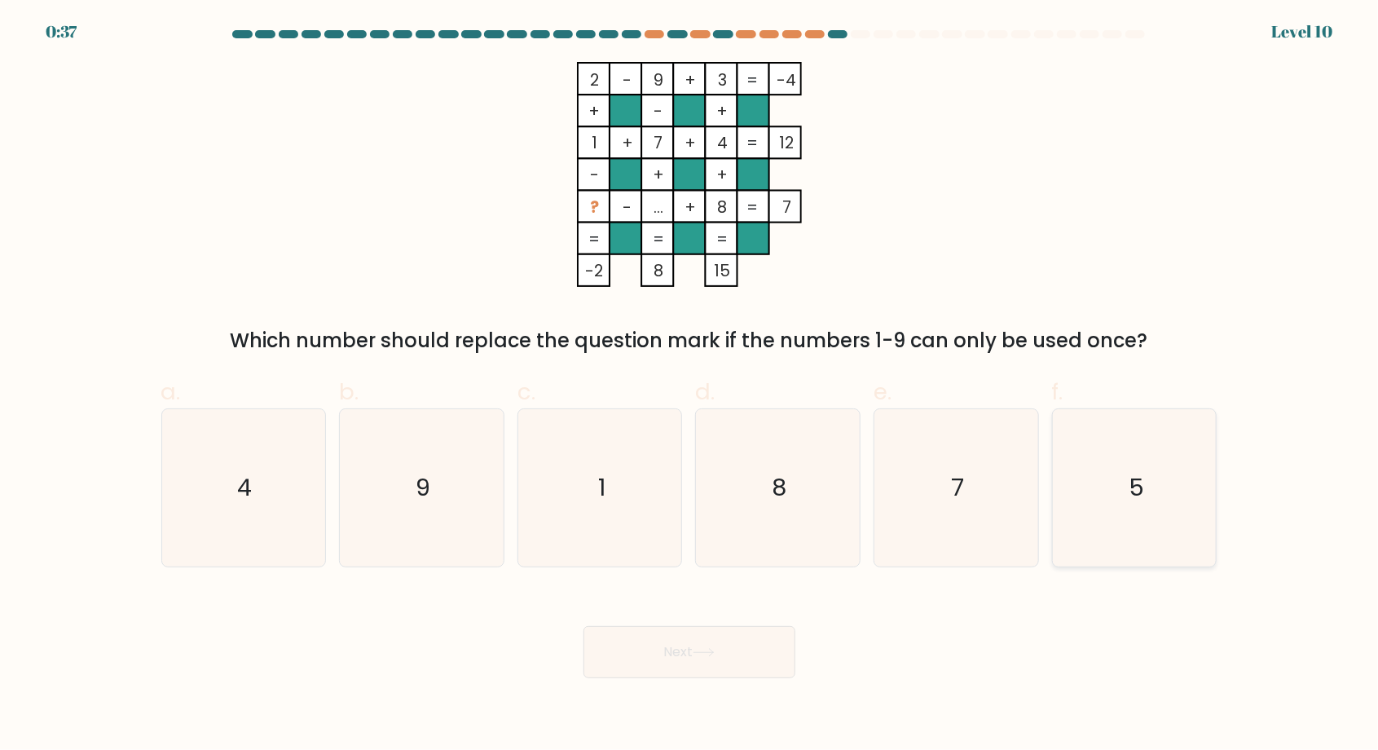
click at [1123, 517] on icon "5" at bounding box center [1134, 487] width 157 height 157
click at [690, 385] on input "f. 5" at bounding box center [689, 380] width 1 height 11
radio input "true"
click at [673, 678] on button "Next" at bounding box center [689, 652] width 212 height 52
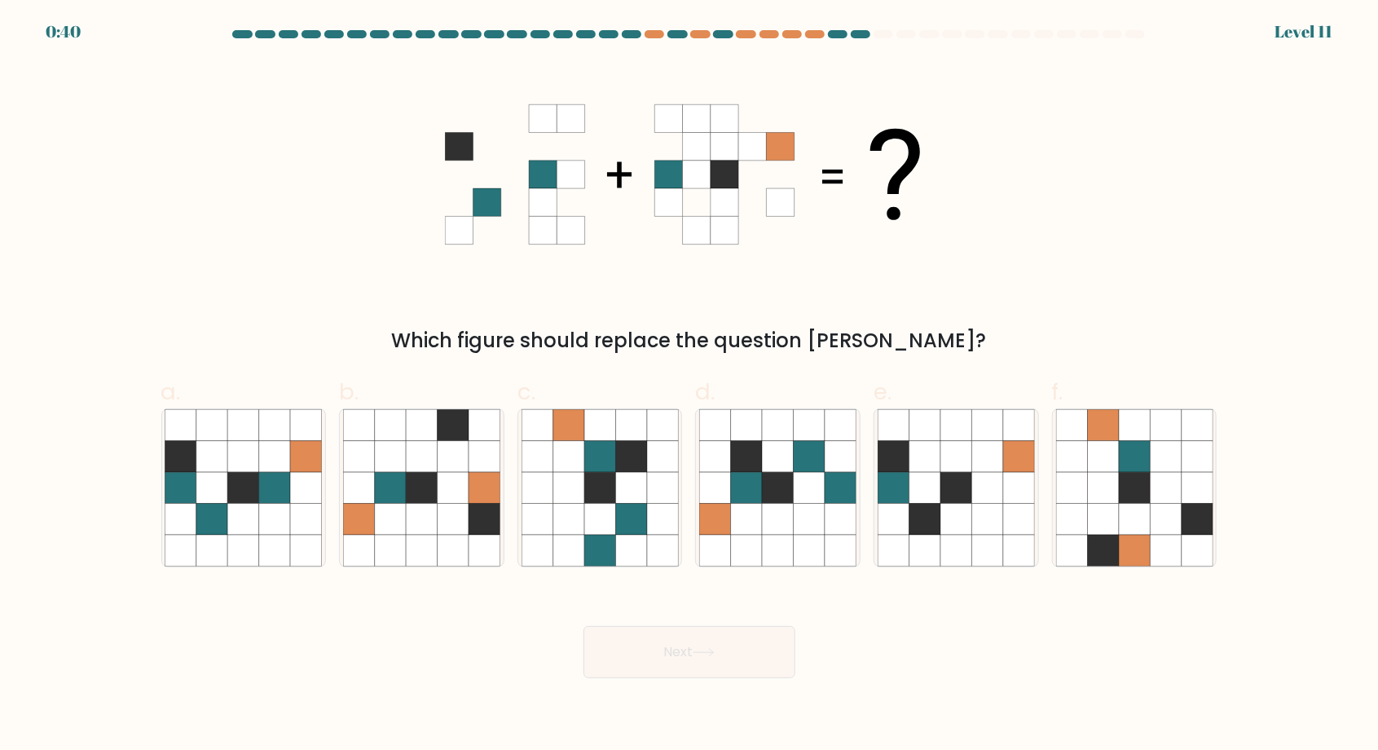
click at [1301, 334] on form at bounding box center [689, 354] width 1378 height 648
click at [231, 504] on icon at bounding box center [243, 488] width 31 height 31
click at [689, 385] on input "a." at bounding box center [689, 380] width 1 height 11
radio input "true"
click at [683, 654] on button "Next" at bounding box center [689, 652] width 212 height 52
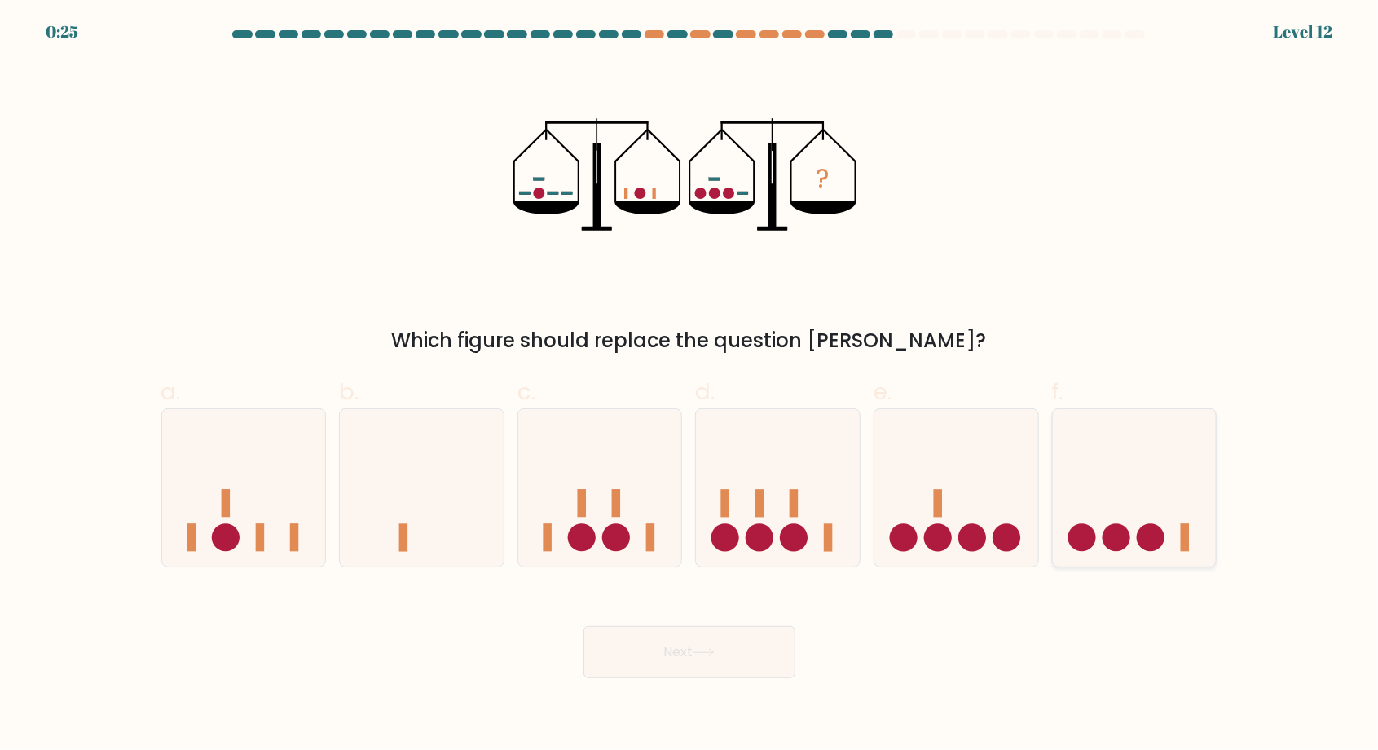
click at [1134, 524] on icon at bounding box center [1135, 488] width 164 height 135
click at [690, 385] on input "f." at bounding box center [689, 380] width 1 height 11
radio input "true"
click at [749, 667] on button "Next" at bounding box center [689, 652] width 212 height 52
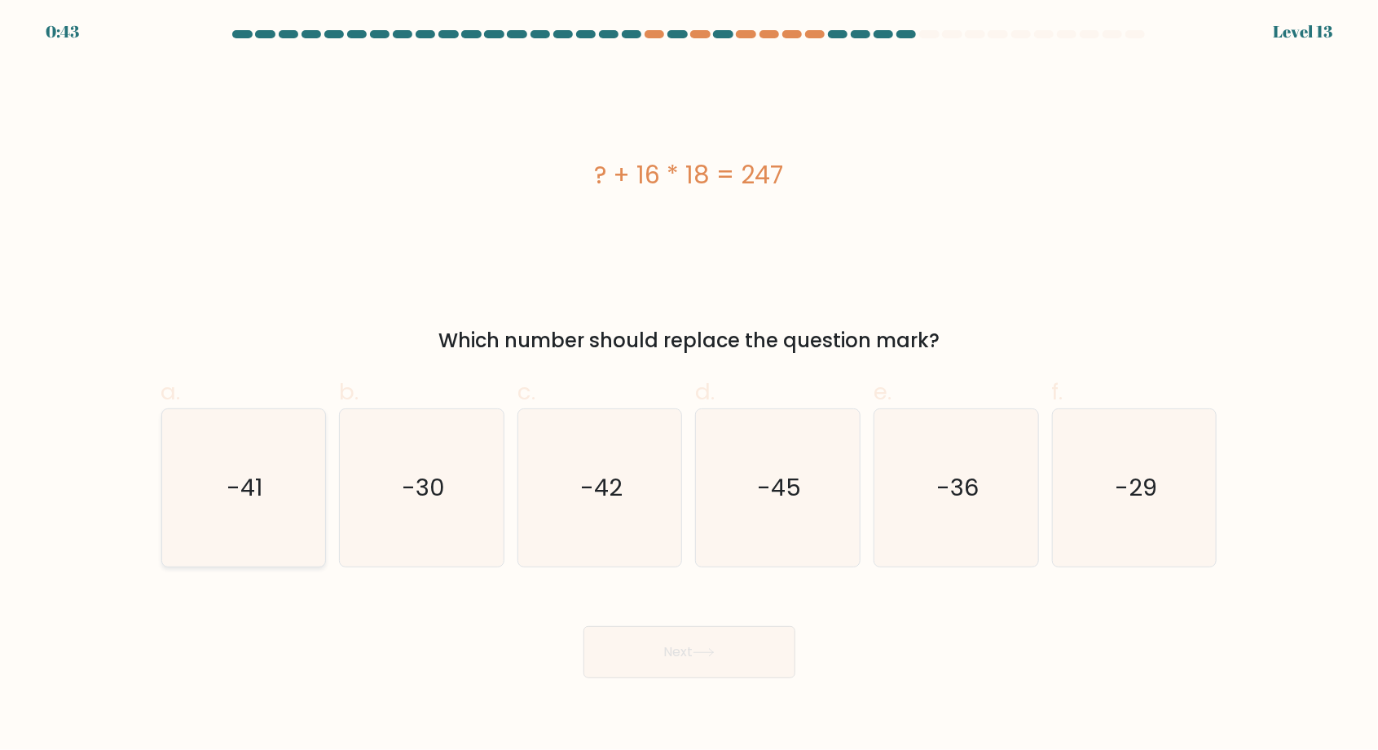
click at [275, 526] on icon "-41" at bounding box center [243, 487] width 157 height 157
click at [689, 385] on input "a. -41" at bounding box center [689, 380] width 1 height 11
radio input "true"
click at [751, 673] on button "Next" at bounding box center [689, 652] width 212 height 52
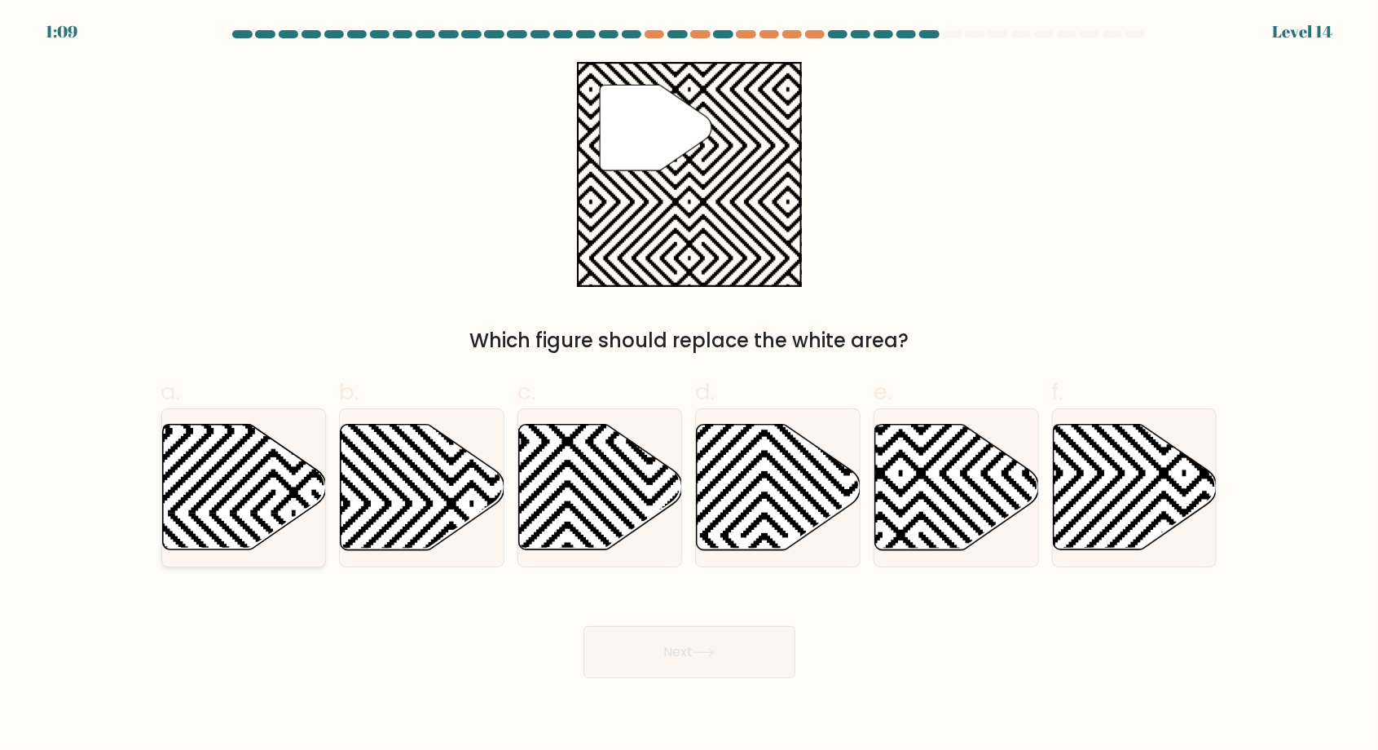
click at [212, 500] on icon at bounding box center [244, 488] width 164 height 126
click at [689, 385] on input "a." at bounding box center [689, 380] width 1 height 11
radio input "true"
click at [732, 675] on button "Next" at bounding box center [689, 652] width 212 height 52
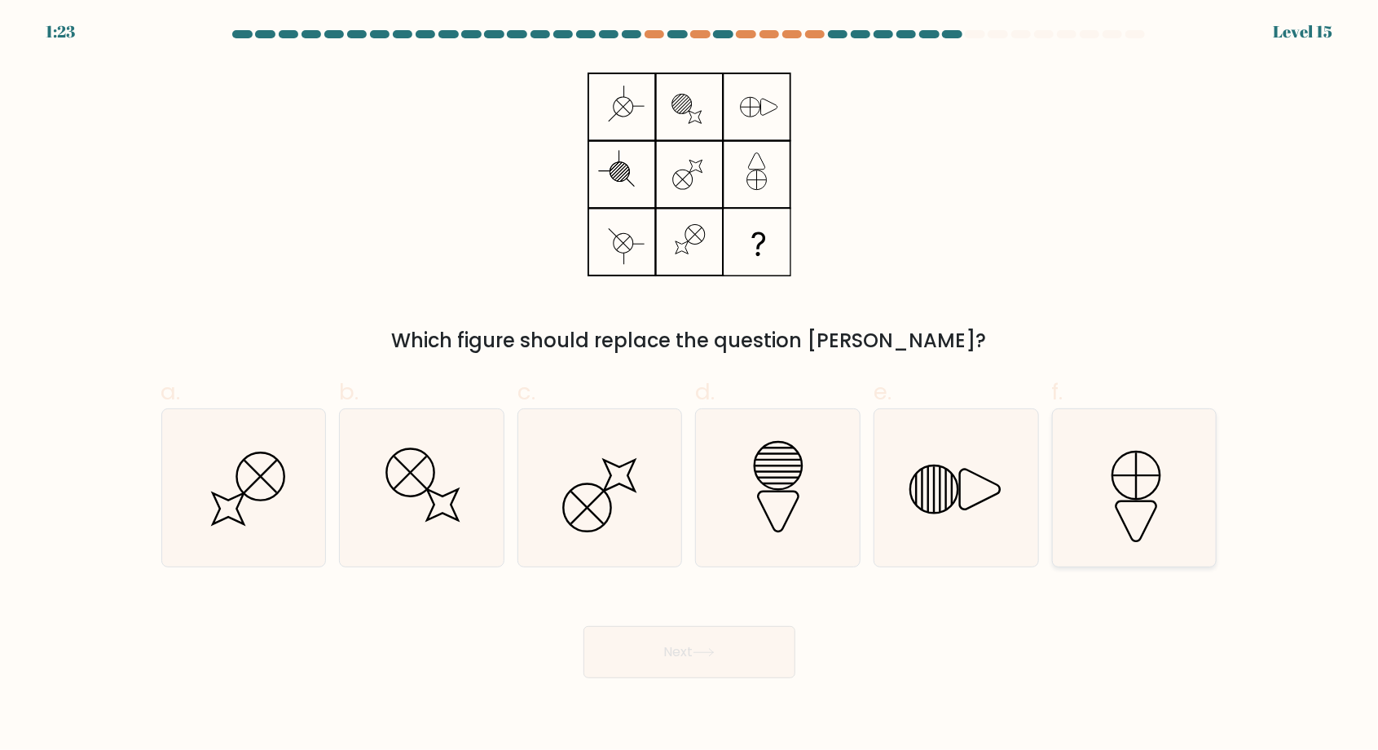
click at [1144, 500] on icon at bounding box center [1134, 487] width 157 height 157
click at [690, 385] on input "f." at bounding box center [689, 380] width 1 height 11
radio input "true"
click at [770, 495] on icon at bounding box center [777, 487] width 157 height 157
click at [690, 385] on input "d." at bounding box center [689, 380] width 1 height 11
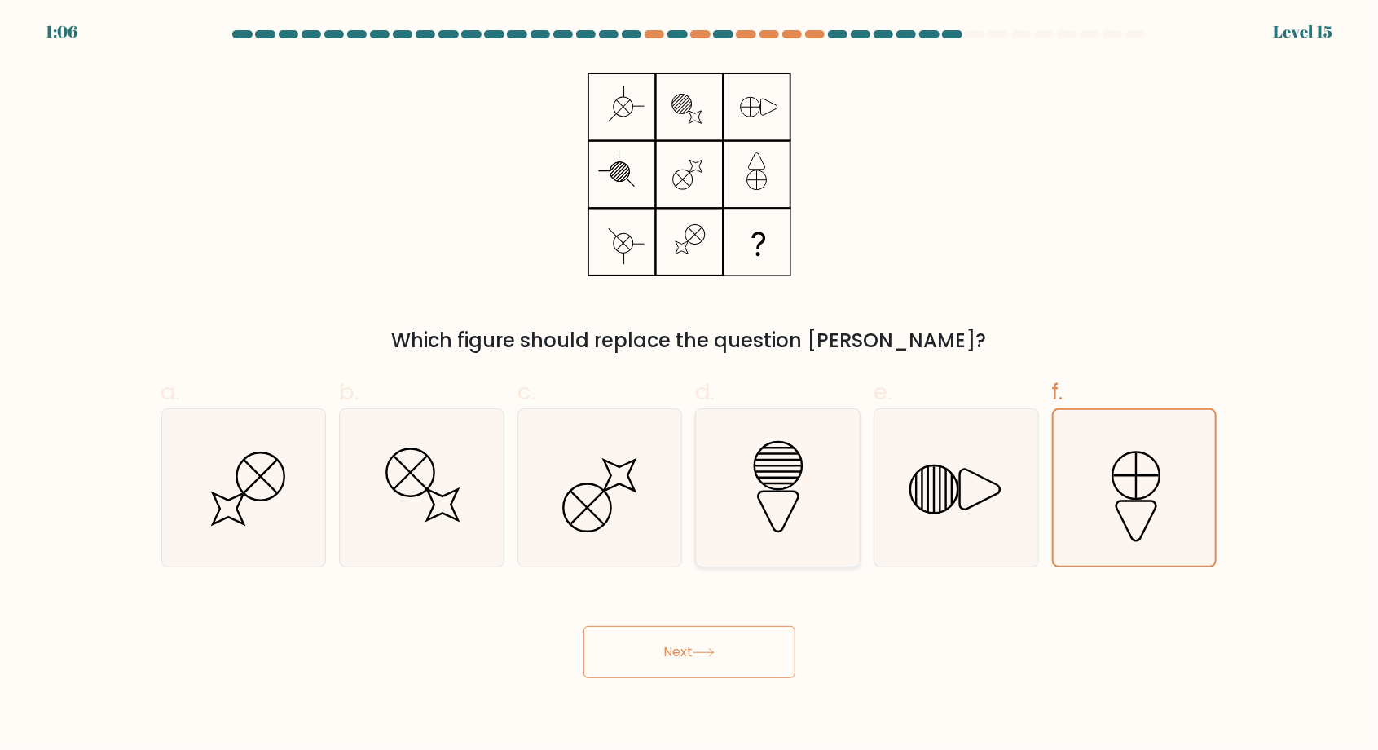
radio input "true"
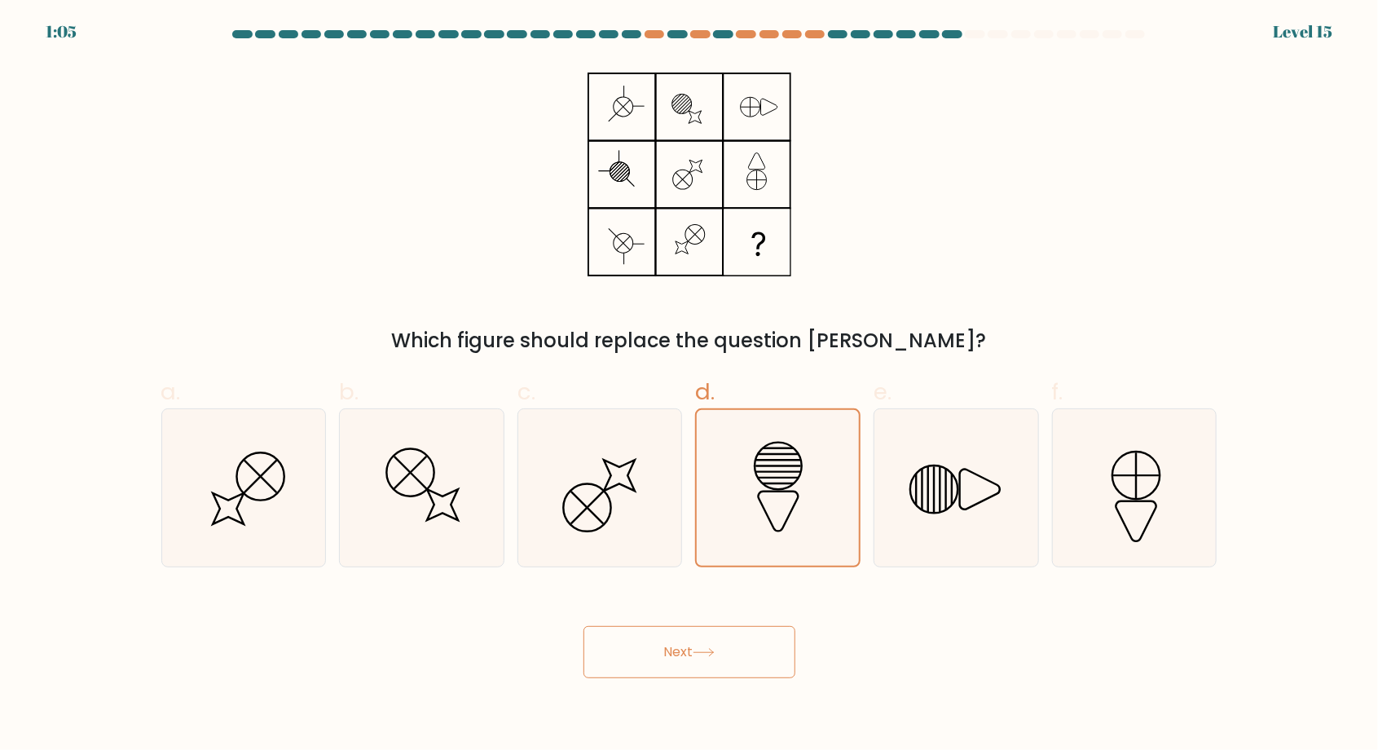
click at [758, 675] on button "Next" at bounding box center [689, 652] width 212 height 52
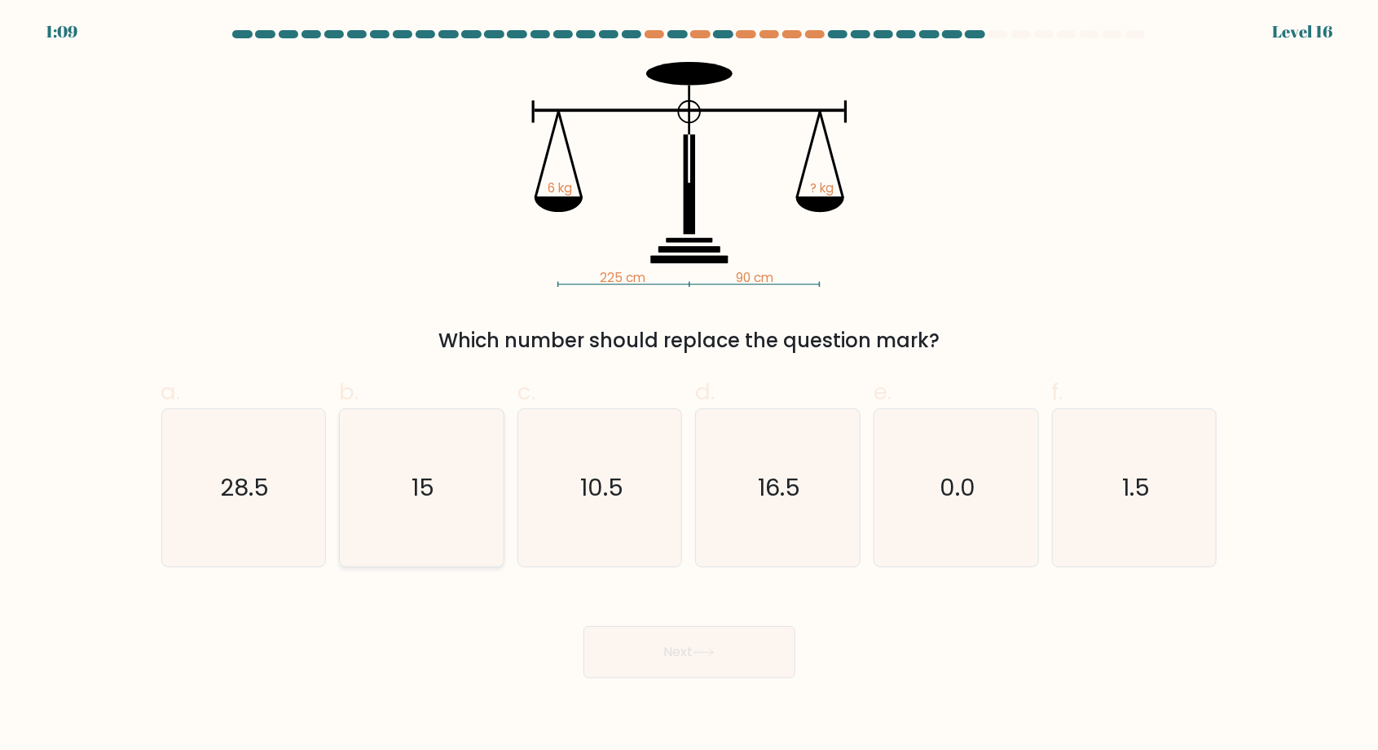
click at [425, 504] on text "15" at bounding box center [423, 488] width 23 height 33
click at [689, 385] on input "b. 15" at bounding box center [689, 380] width 1 height 11
radio input "true"
click at [665, 650] on button "Next" at bounding box center [689, 652] width 212 height 52
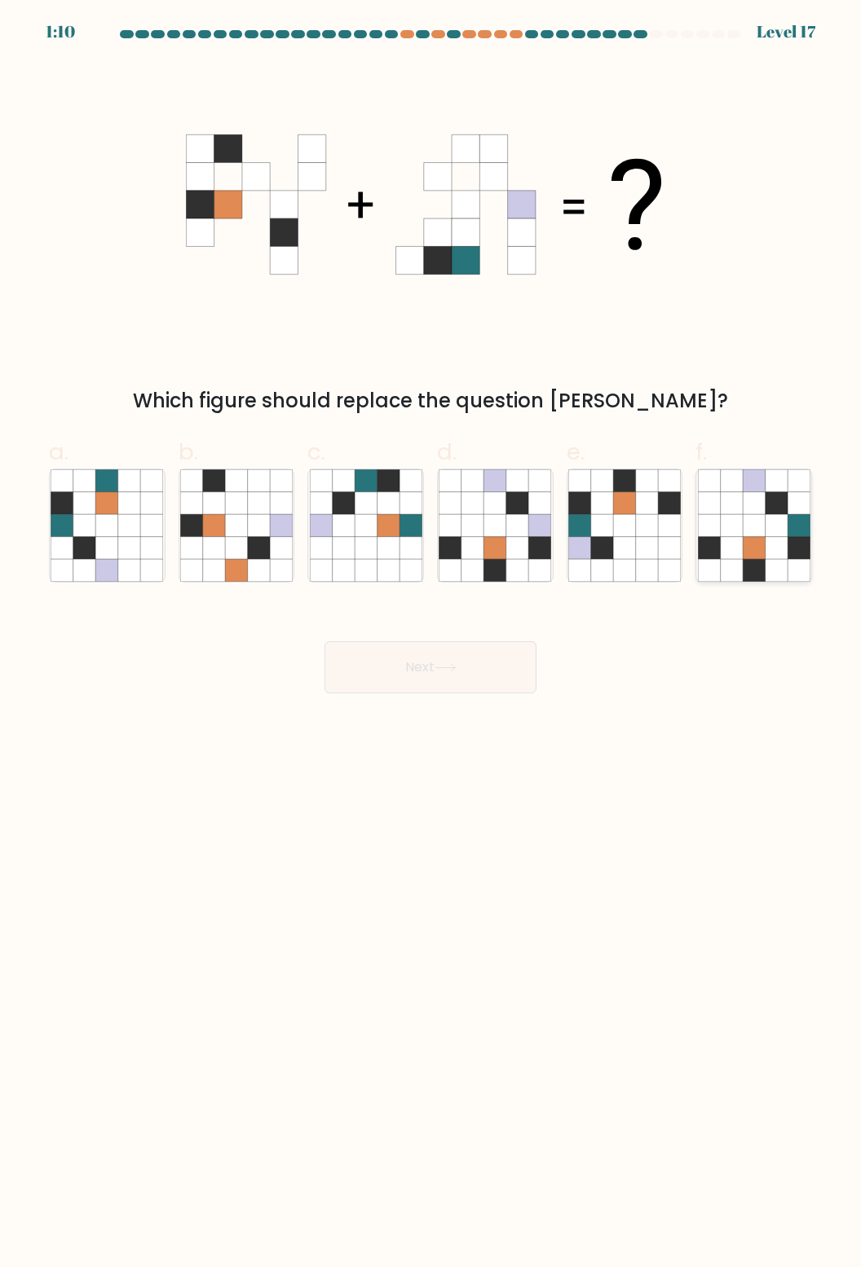
click at [766, 542] on icon at bounding box center [775, 548] width 22 height 22
click at [431, 634] on input "f." at bounding box center [430, 639] width 1 height 11
radio input "true"
click at [507, 641] on button "Next" at bounding box center [430, 667] width 212 height 52
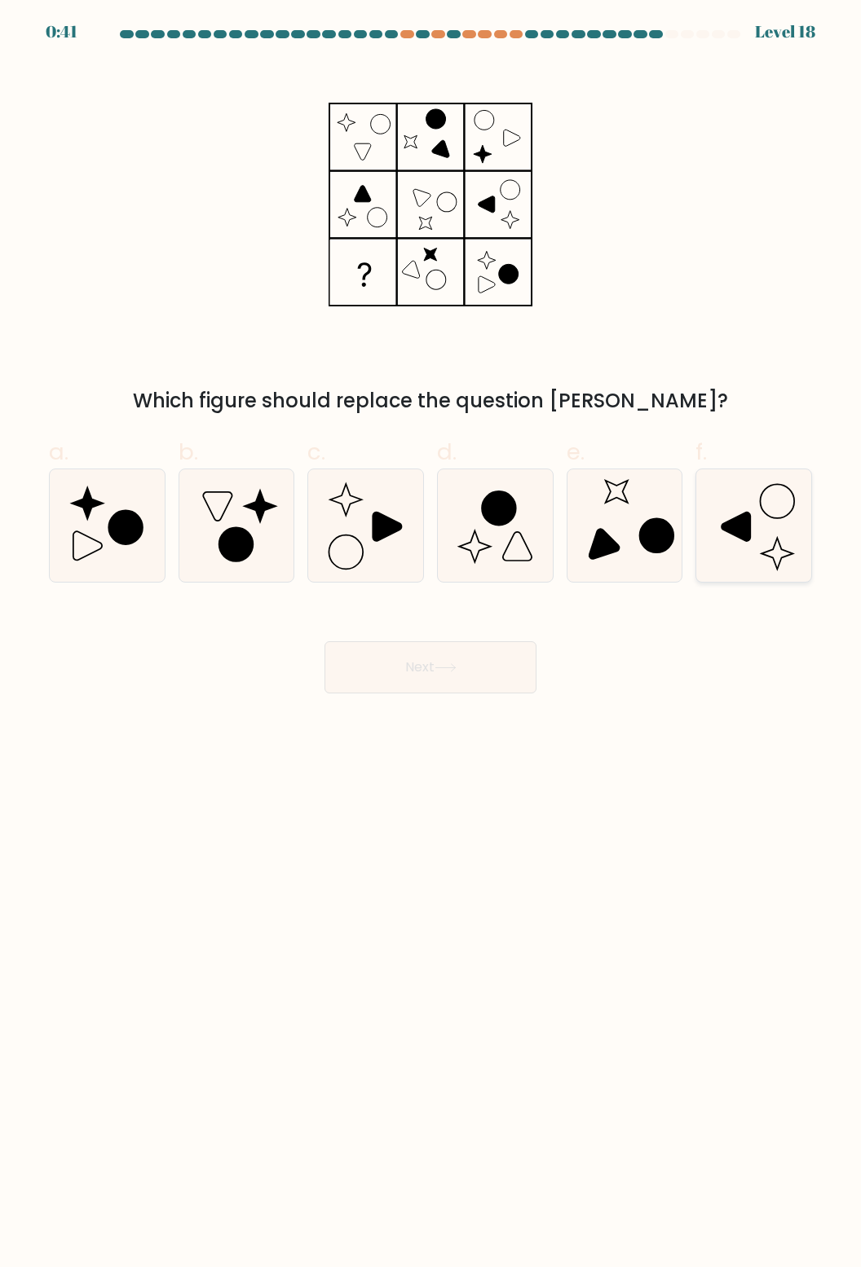
click at [754, 557] on icon at bounding box center [754, 525] width 112 height 112
click at [431, 634] on input "f." at bounding box center [430, 639] width 1 height 11
radio input "true"
click at [438, 653] on button "Next" at bounding box center [430, 667] width 212 height 52
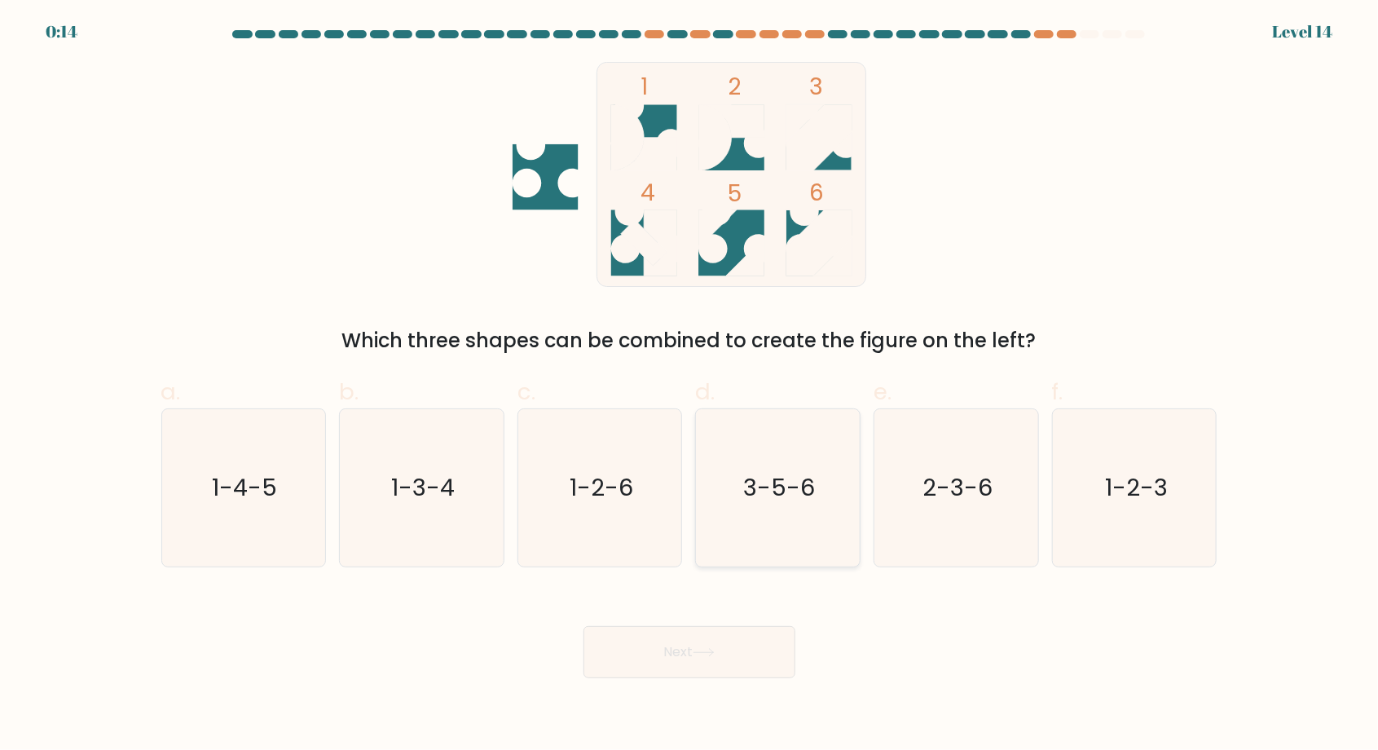
click at [795, 504] on text "3-5-6" at bounding box center [780, 488] width 72 height 33
click at [690, 385] on input "d. 3-5-6" at bounding box center [689, 380] width 1 height 11
radio input "true"
click at [748, 666] on button "Next" at bounding box center [689, 652] width 212 height 52
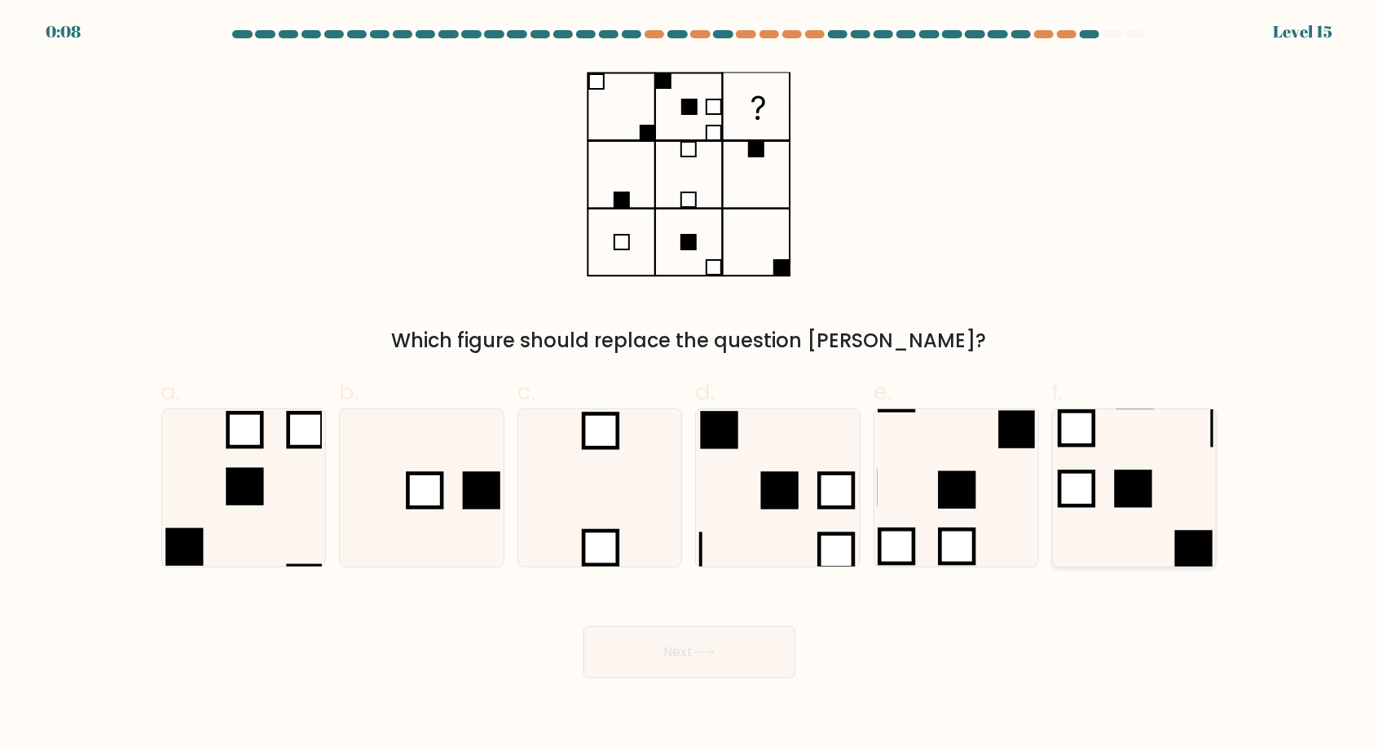
click at [1174, 556] on icon at bounding box center [1134, 487] width 157 height 157
click at [690, 385] on input "f." at bounding box center [689, 380] width 1 height 11
radio input "true"
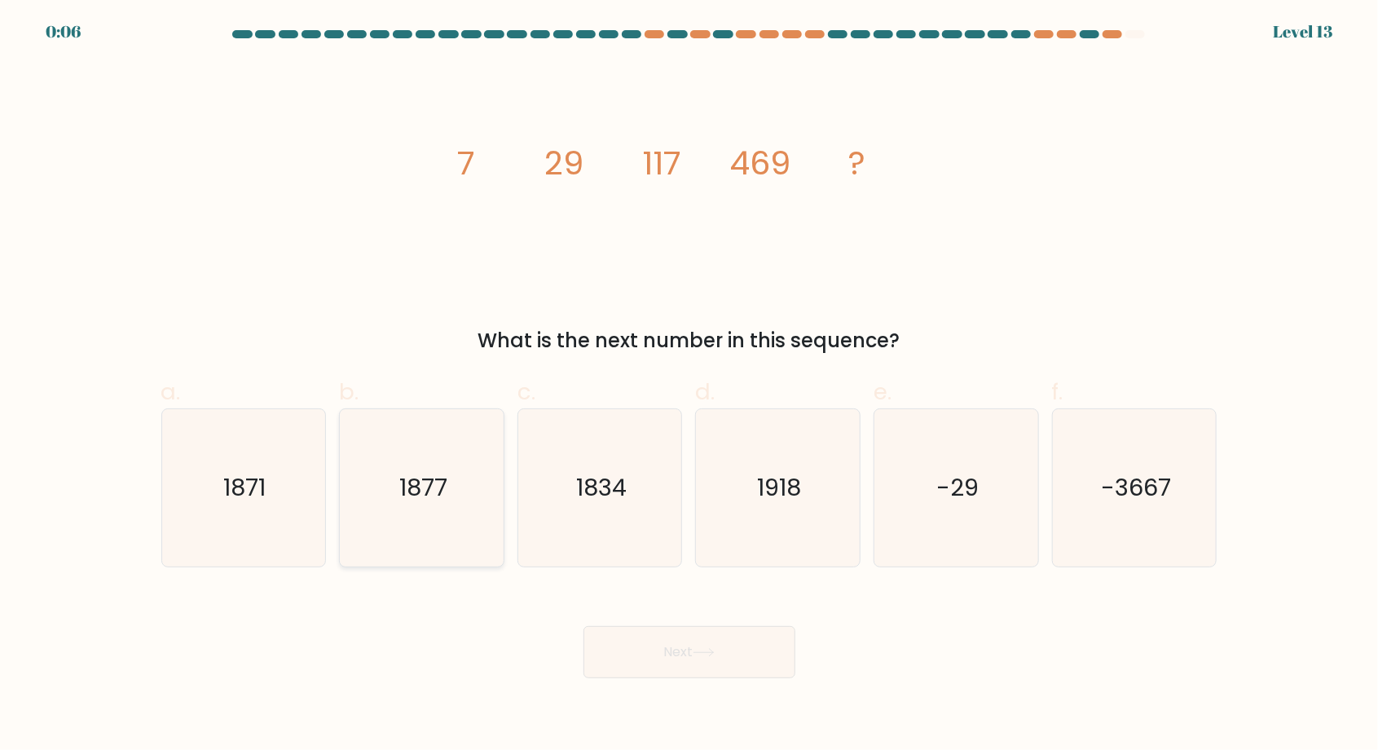
click at [416, 532] on icon "1877" at bounding box center [421, 487] width 157 height 157
click at [689, 385] on input "b. 1877" at bounding box center [689, 380] width 1 height 11
radio input "true"
click at [727, 678] on button "Next" at bounding box center [689, 652] width 212 height 52
click at [711, 676] on button "Next" at bounding box center [689, 652] width 212 height 52
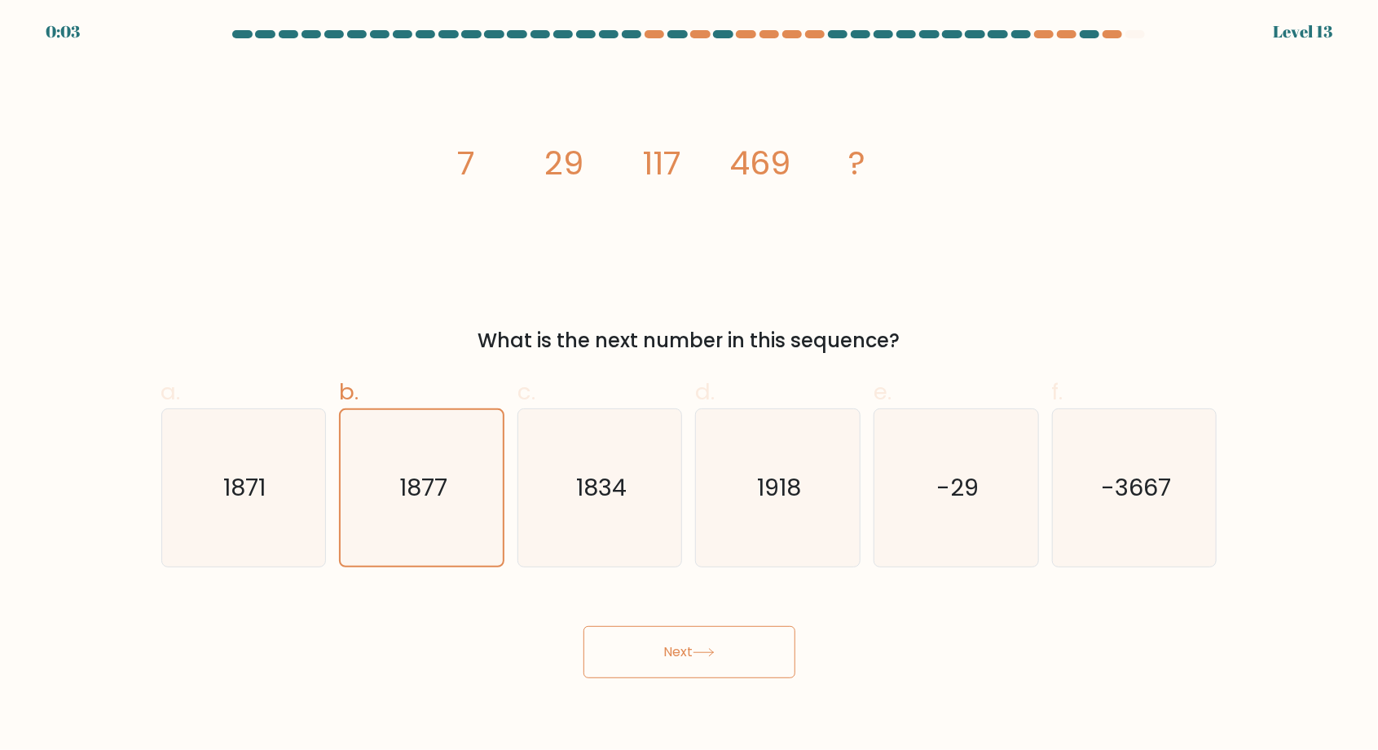
click at [714, 662] on button "Next" at bounding box center [689, 652] width 212 height 52
click at [672, 663] on button "Next" at bounding box center [689, 652] width 212 height 52
click at [415, 529] on icon "1877" at bounding box center [422, 488] width 156 height 156
click at [689, 385] on input "b. 1877" at bounding box center [689, 380] width 1 height 11
click at [725, 666] on button "Next" at bounding box center [689, 652] width 212 height 52
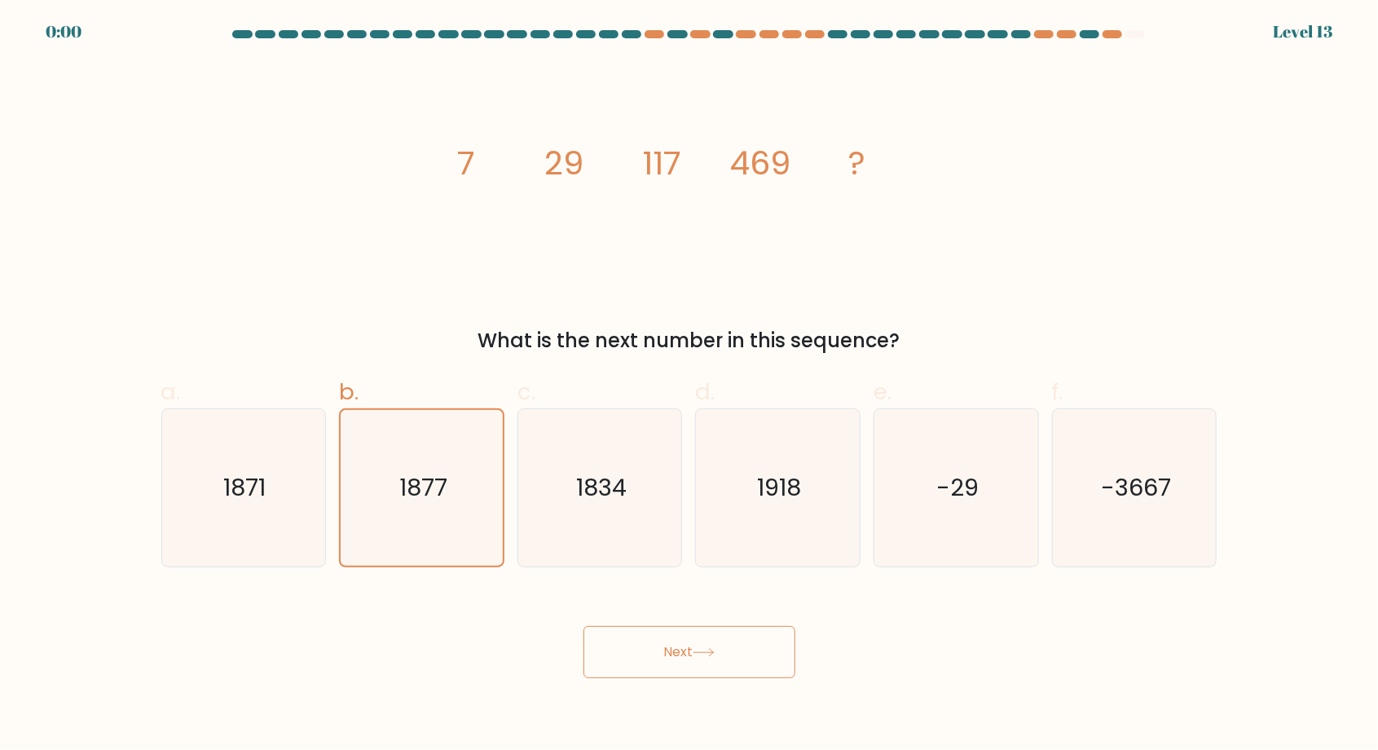
click at [679, 663] on button "Next" at bounding box center [689, 652] width 212 height 52
click at [672, 671] on button "Next" at bounding box center [689, 652] width 212 height 52
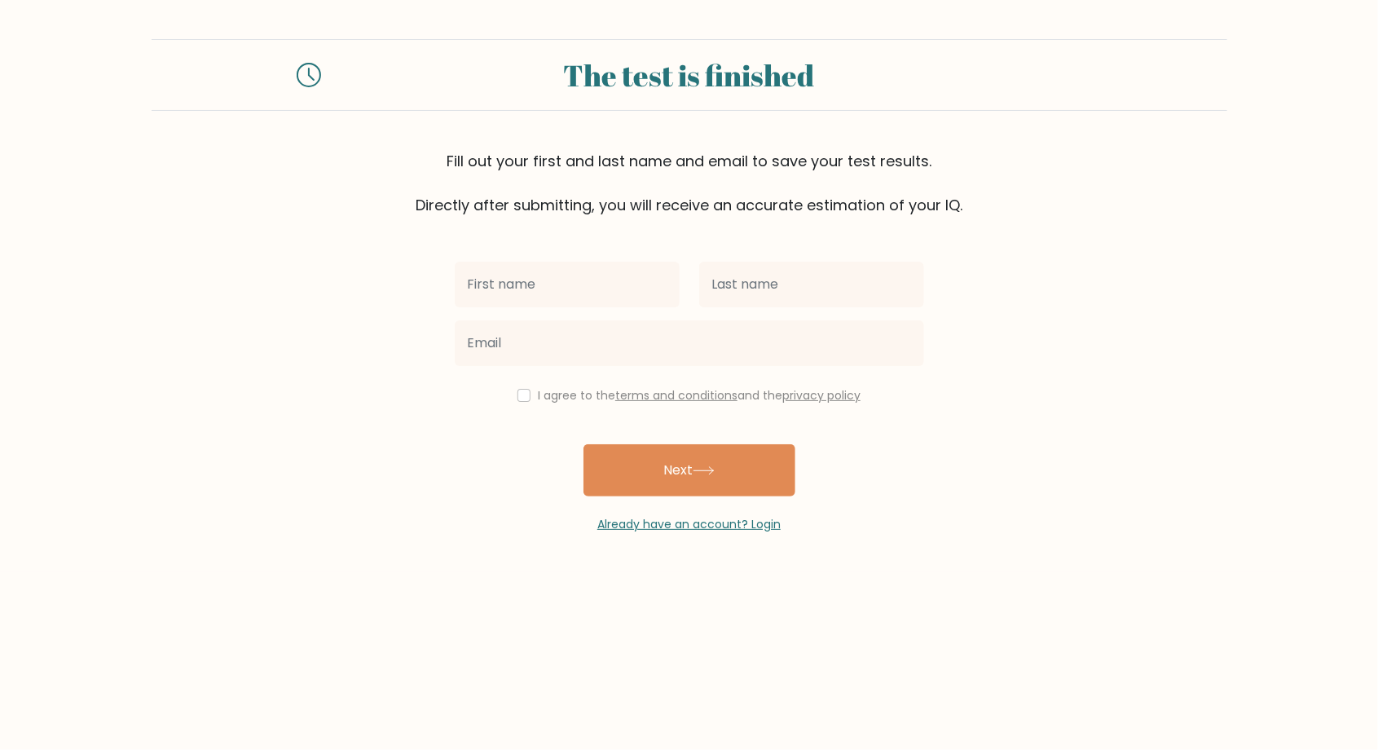
click at [558, 282] on input "text" at bounding box center [567, 285] width 225 height 46
type input "Farha"
click at [768, 290] on input "text" at bounding box center [811, 285] width 225 height 46
type input "[PERSON_NAME]"
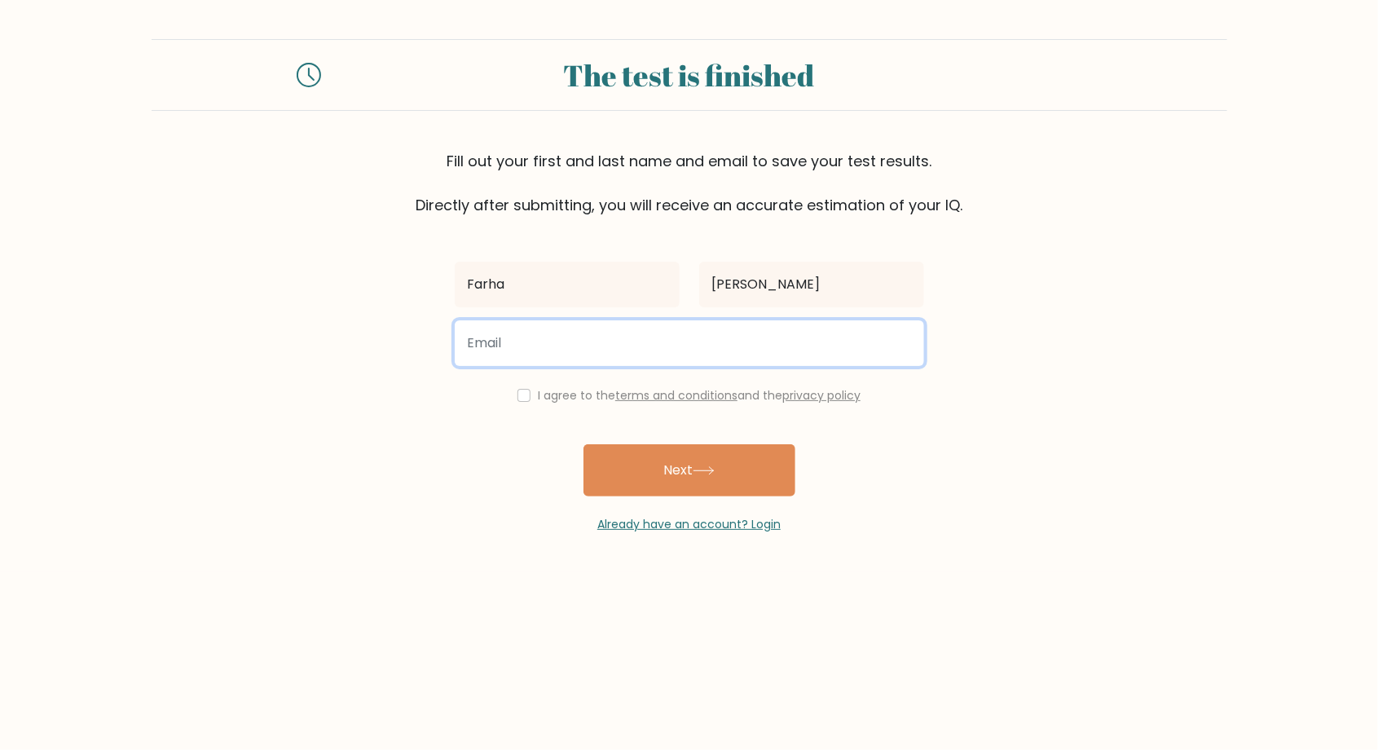
click at [591, 349] on input "email" at bounding box center [689, 343] width 469 height 46
type input "[EMAIL_ADDRESS][DOMAIN_NAME]"
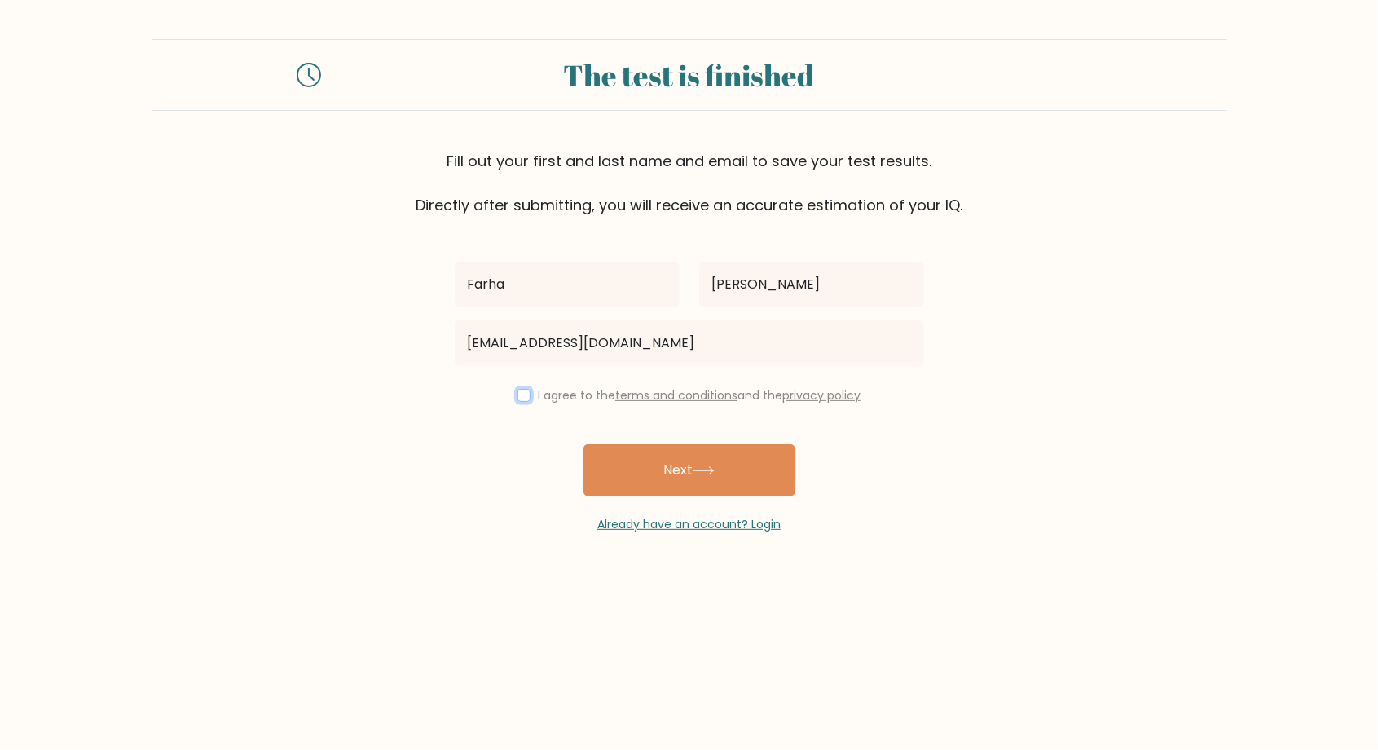
click at [525, 395] on input "checkbox" at bounding box center [523, 395] width 13 height 13
checkbox input "true"
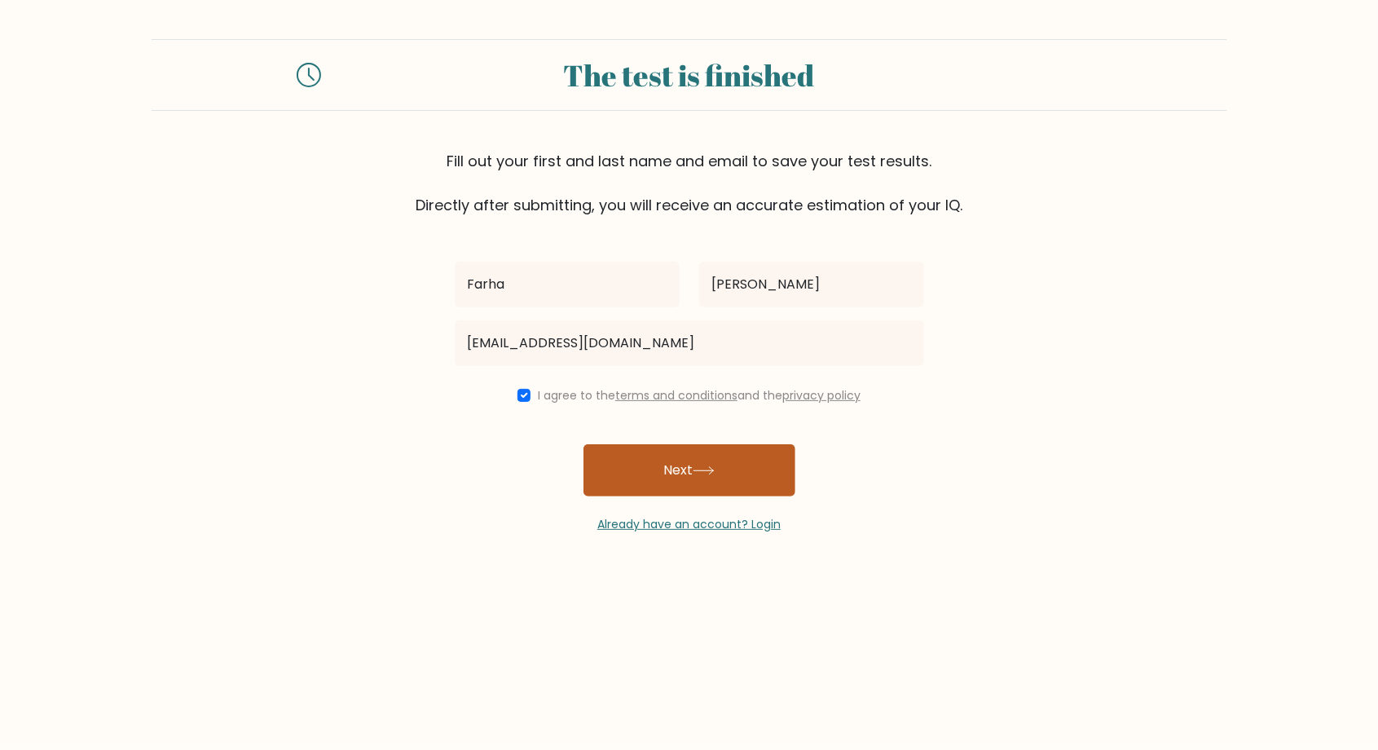
click at [716, 476] on button "Next" at bounding box center [689, 470] width 212 height 52
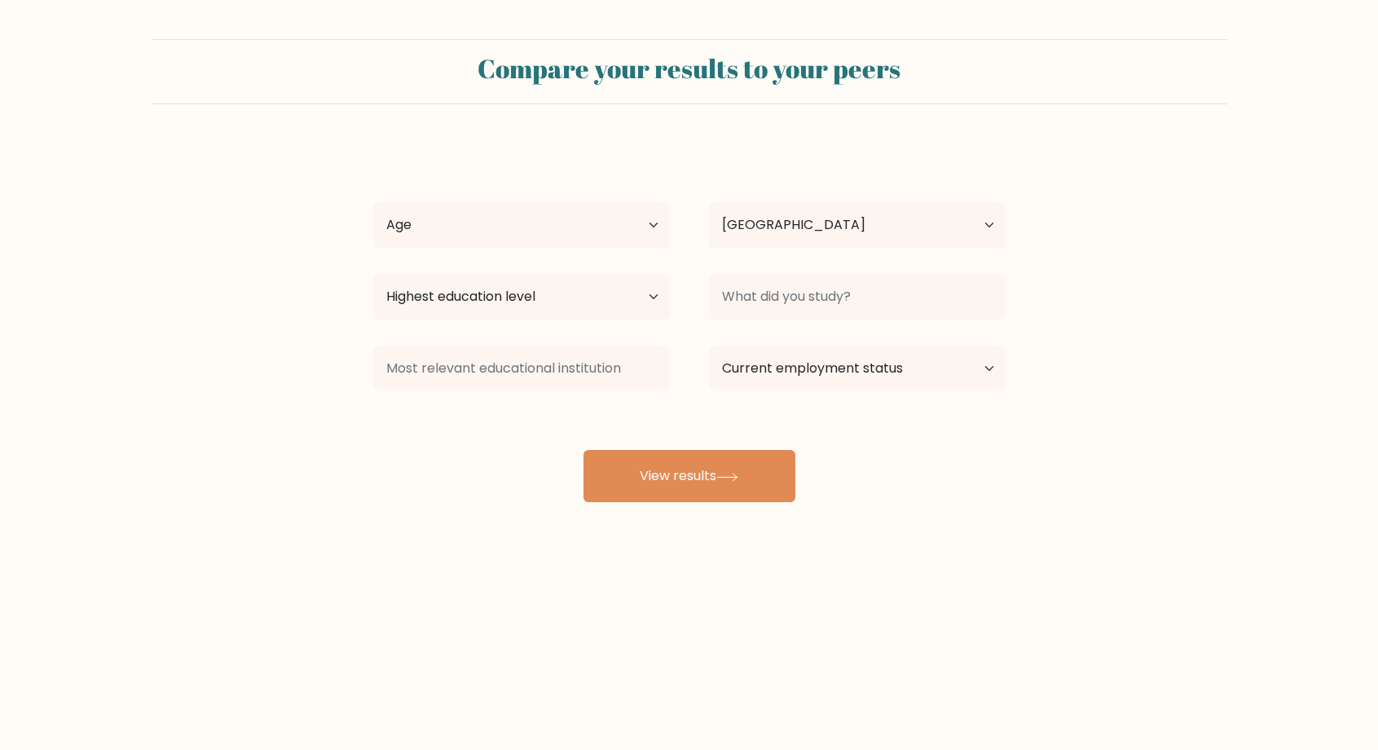
select select "EG"
click at [626, 221] on select "Age Under [DEMOGRAPHIC_DATA] [DEMOGRAPHIC_DATA] [DEMOGRAPHIC_DATA] [DEMOGRAPHIC…" at bounding box center [521, 225] width 297 height 46
select select "min_18"
click at [373, 202] on select "Age Under [DEMOGRAPHIC_DATA] [DEMOGRAPHIC_DATA] [DEMOGRAPHIC_DATA] [DEMOGRAPHIC…" at bounding box center [521, 225] width 297 height 46
click at [632, 301] on select "Highest education level No schooling Primary Lower Secondary Upper Secondary Oc…" at bounding box center [521, 297] width 297 height 46
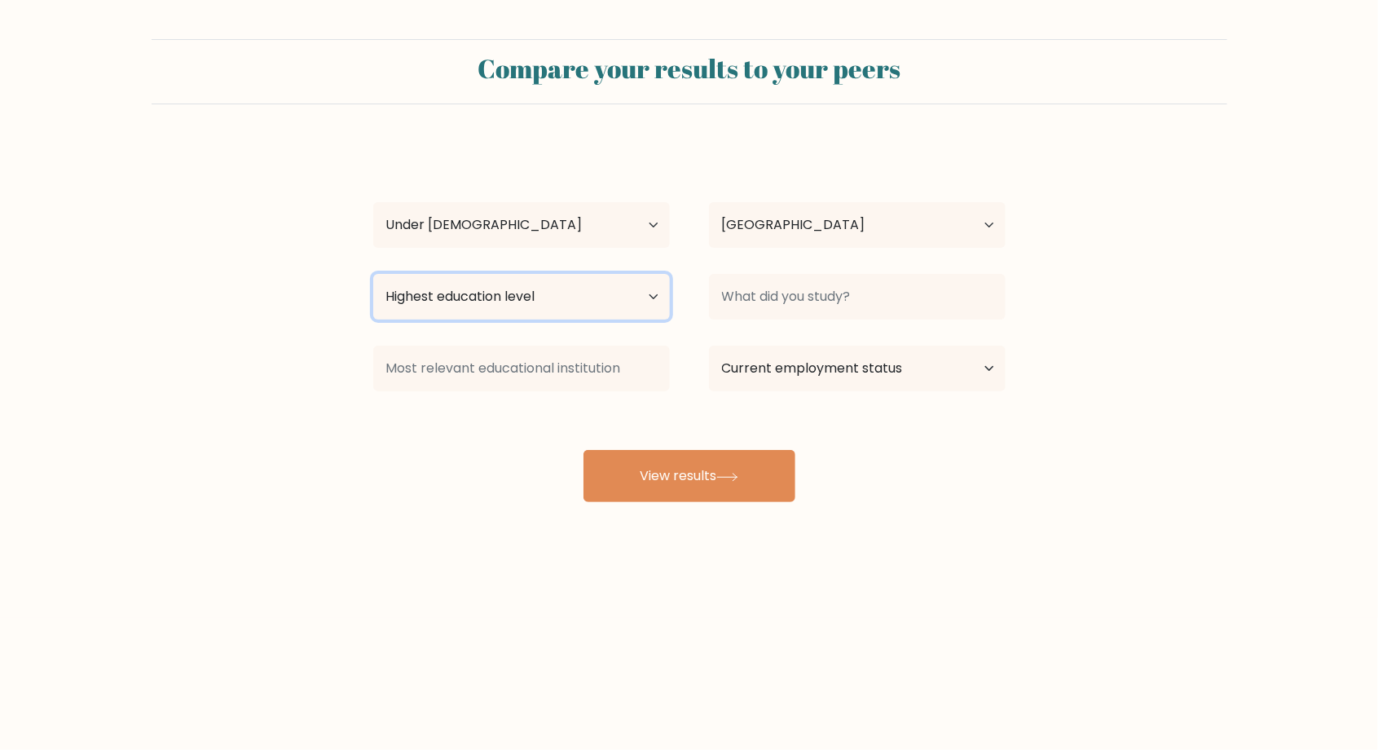
select select "upper_secondary"
click at [373, 274] on select "Highest education level No schooling Primary Lower Secondary Upper Secondary Oc…" at bounding box center [521, 297] width 297 height 46
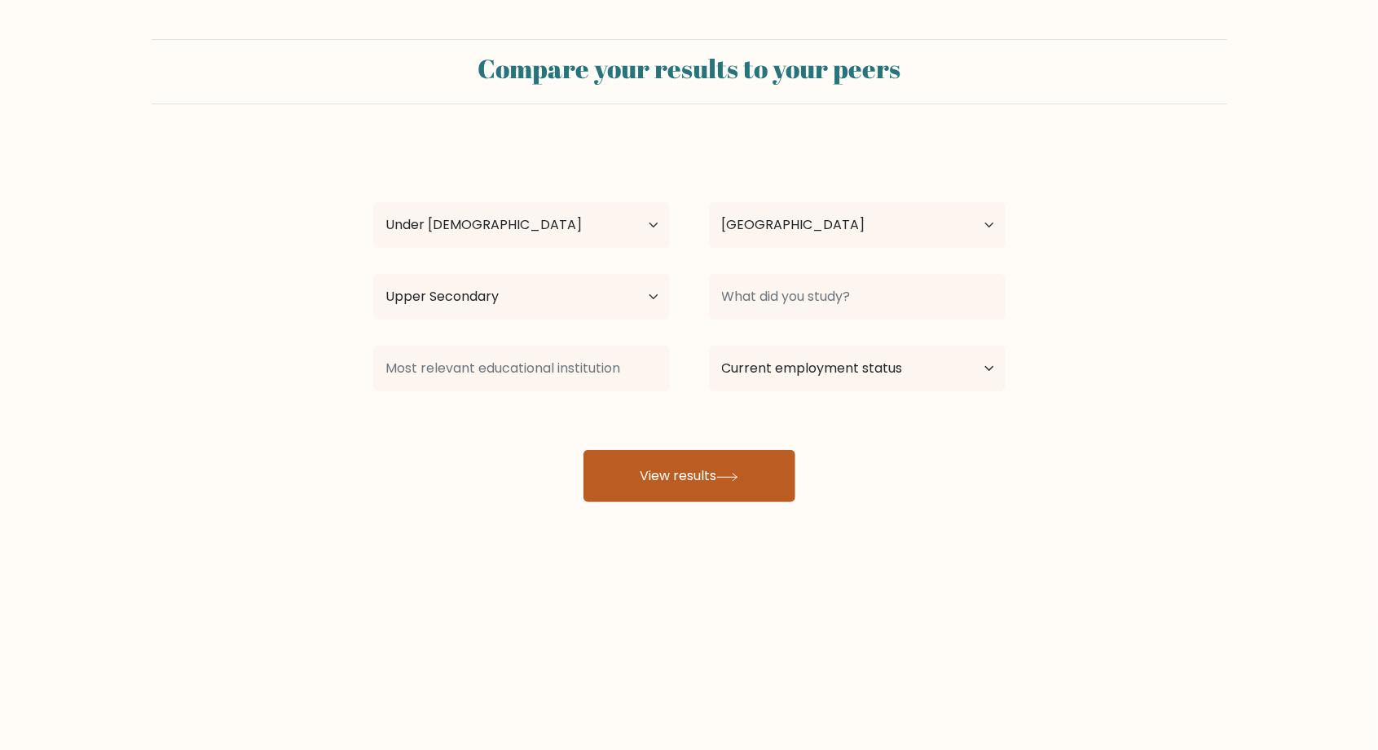
click at [754, 478] on button "View results" at bounding box center [689, 476] width 212 height 52
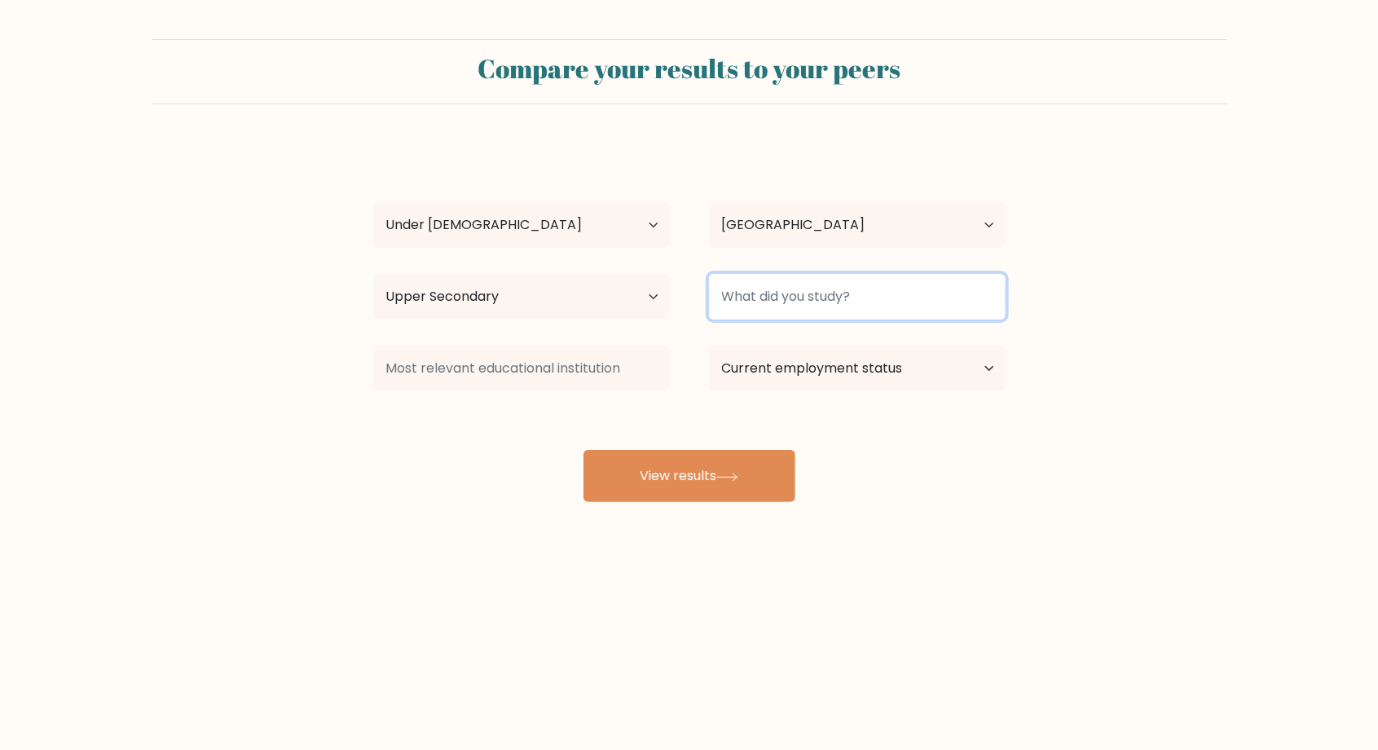
click at [879, 301] on input at bounding box center [857, 297] width 297 height 46
type input "B"
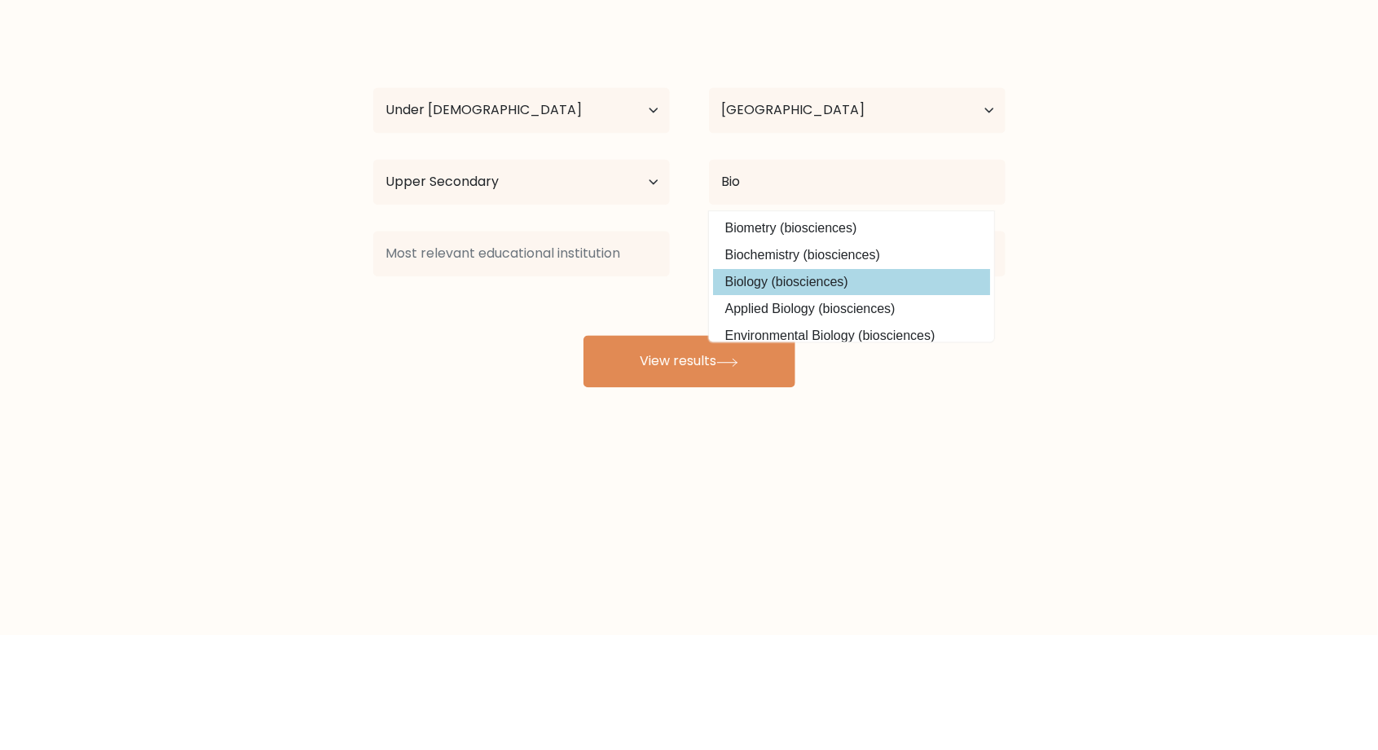
click at [786, 396] on option "Biology (biosciences)" at bounding box center [851, 397] width 277 height 26
type input "Biology"
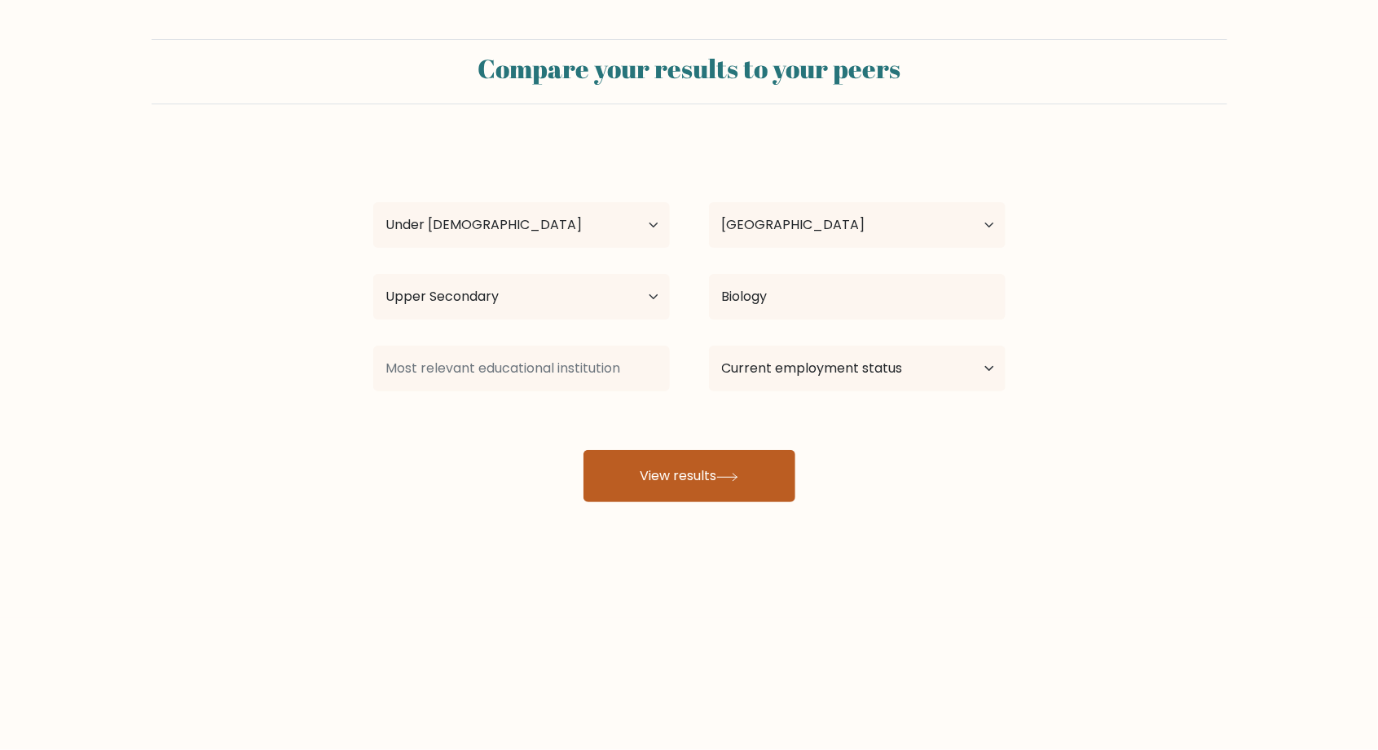
click at [747, 484] on button "View results" at bounding box center [689, 476] width 212 height 52
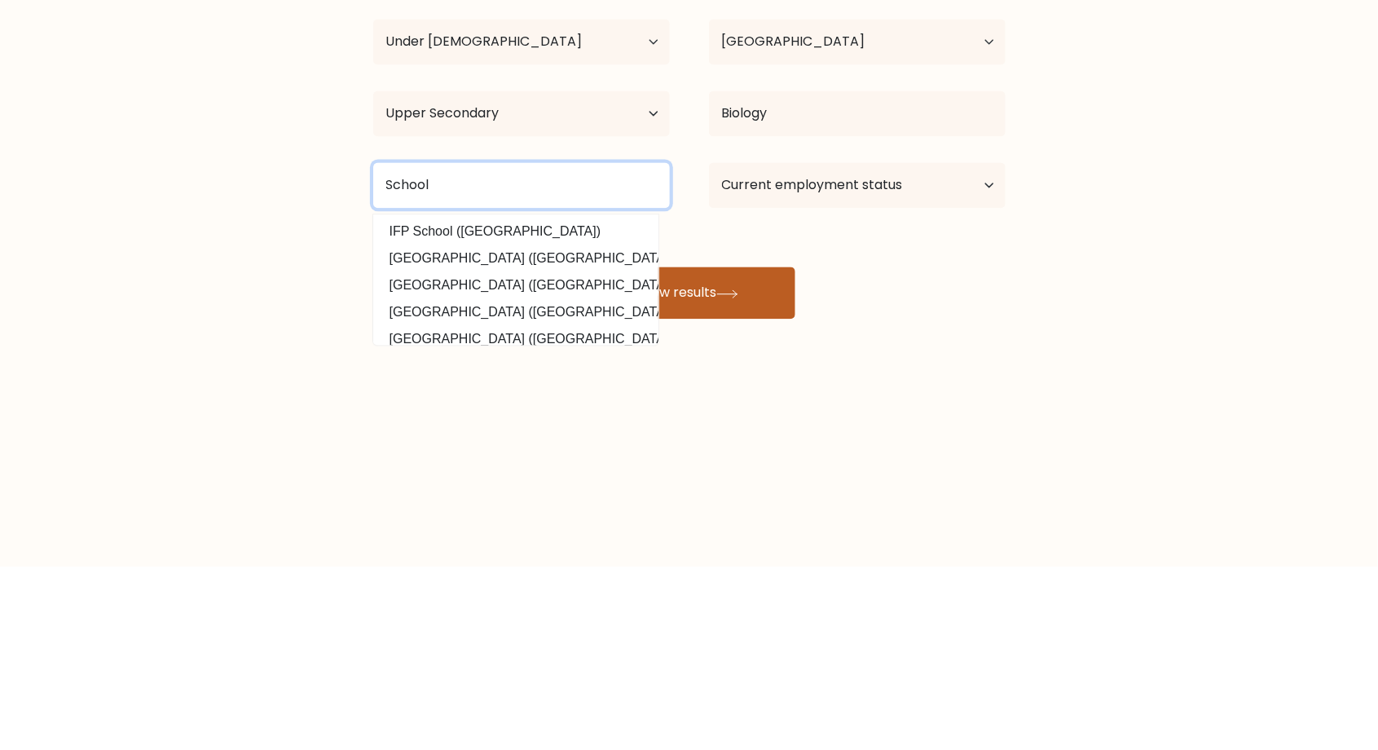
type input "School"
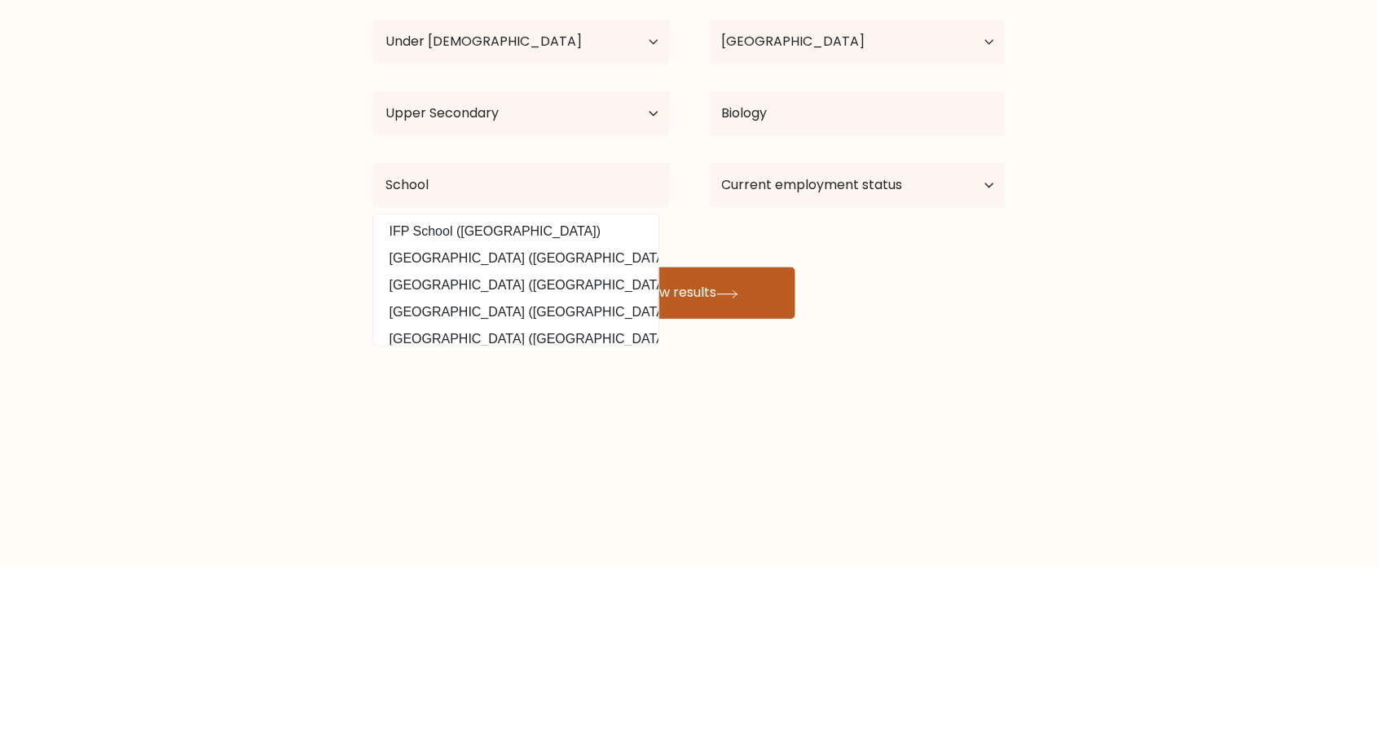
click at [753, 473] on button "View results" at bounding box center [689, 476] width 212 height 52
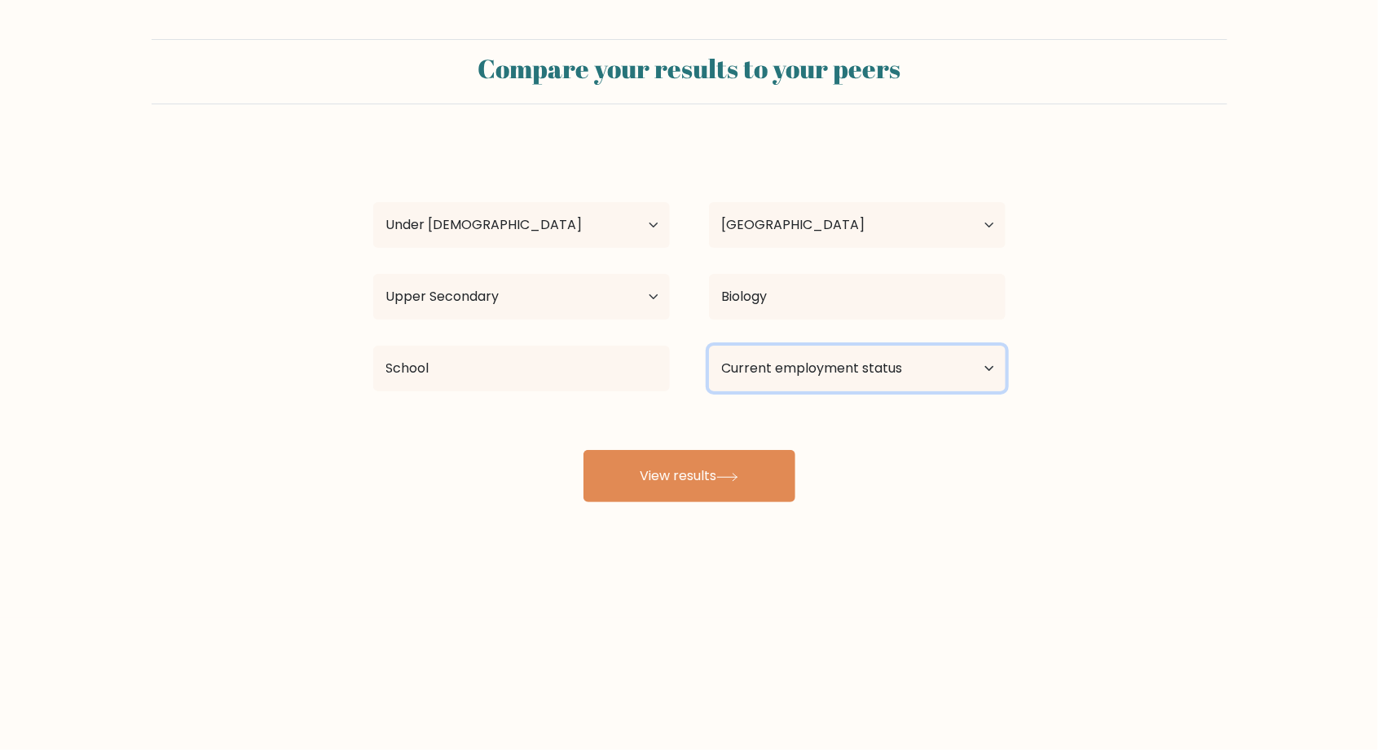
click at [984, 376] on select "Current employment status Employed Student Retired Other / prefer not to answer" at bounding box center [857, 369] width 297 height 46
select select "student"
click at [709, 346] on select "Current employment status Employed Student Retired Other / prefer not to answer" at bounding box center [857, 369] width 297 height 46
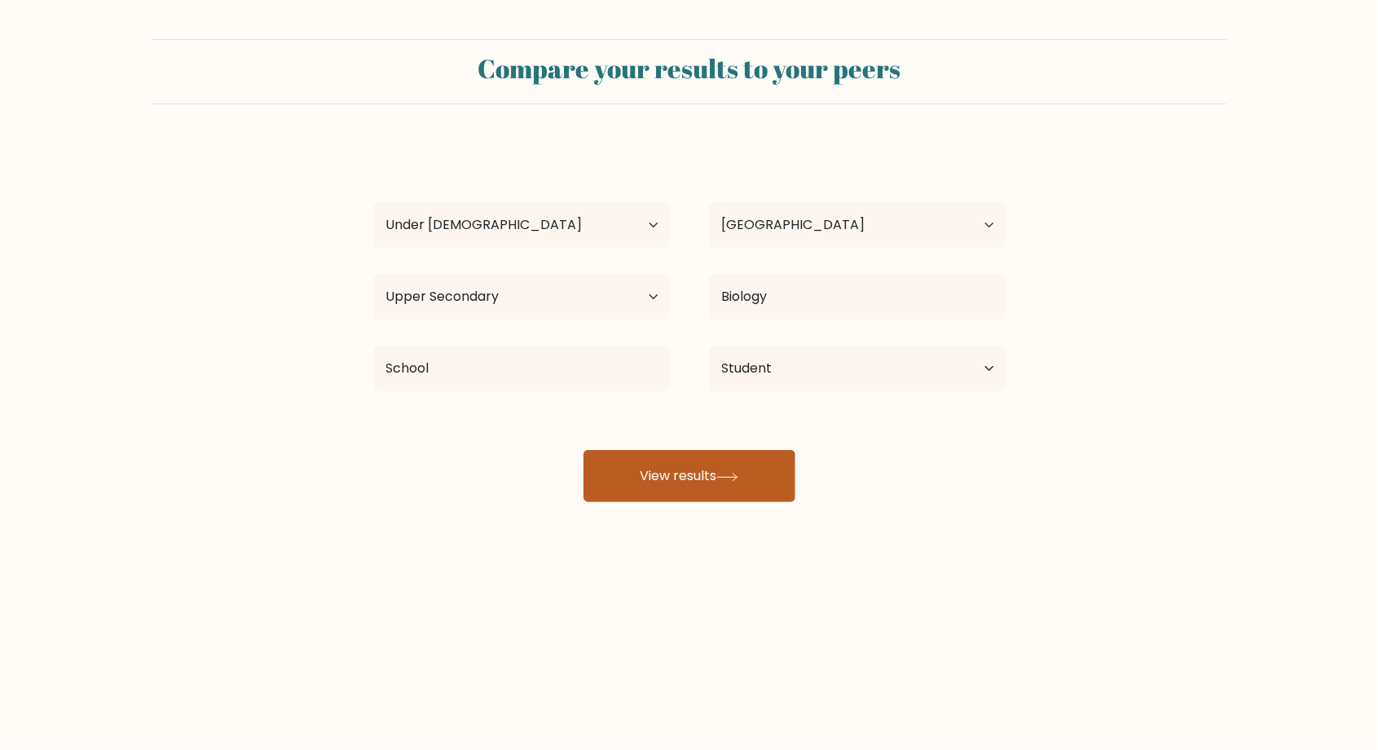
click at [745, 473] on button "View results" at bounding box center [689, 476] width 212 height 52
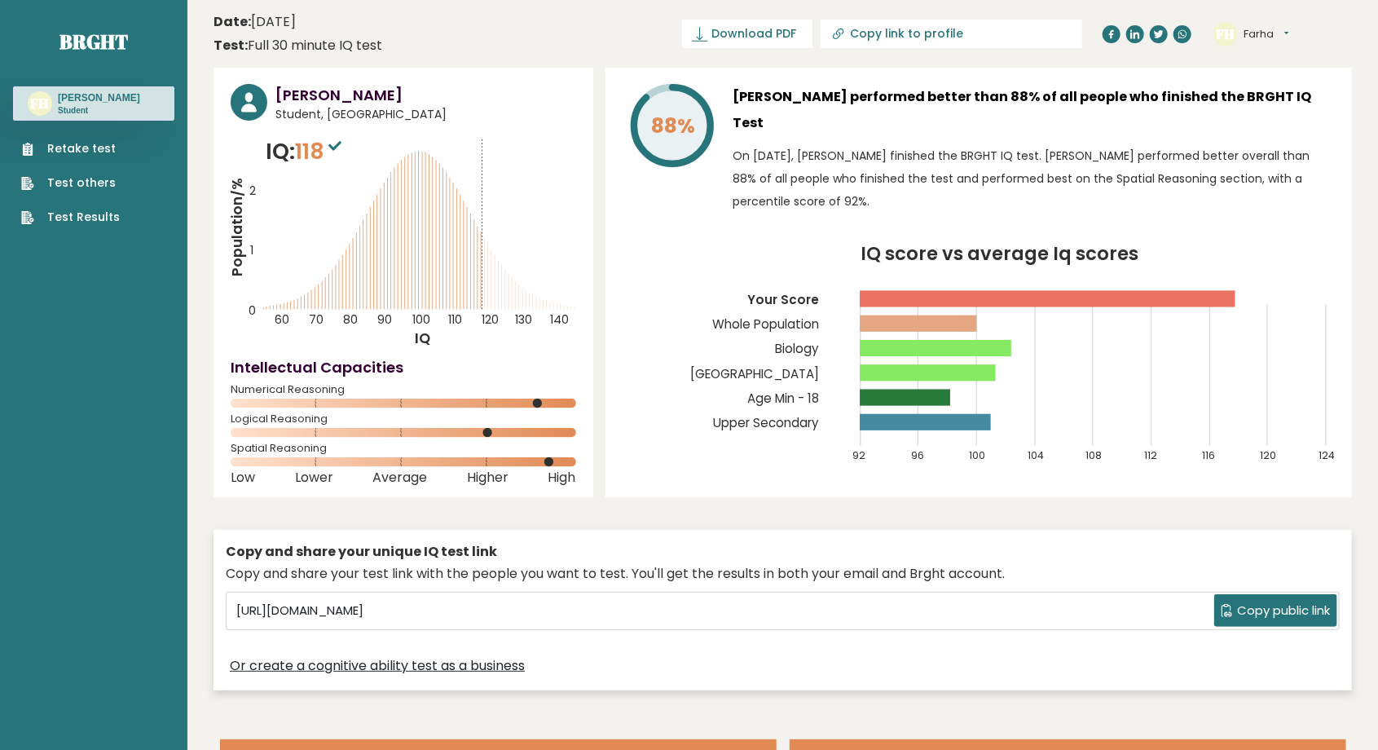
click at [66, 148] on link "Retake test" at bounding box center [70, 148] width 99 height 17
